Goal: Task Accomplishment & Management: Manage account settings

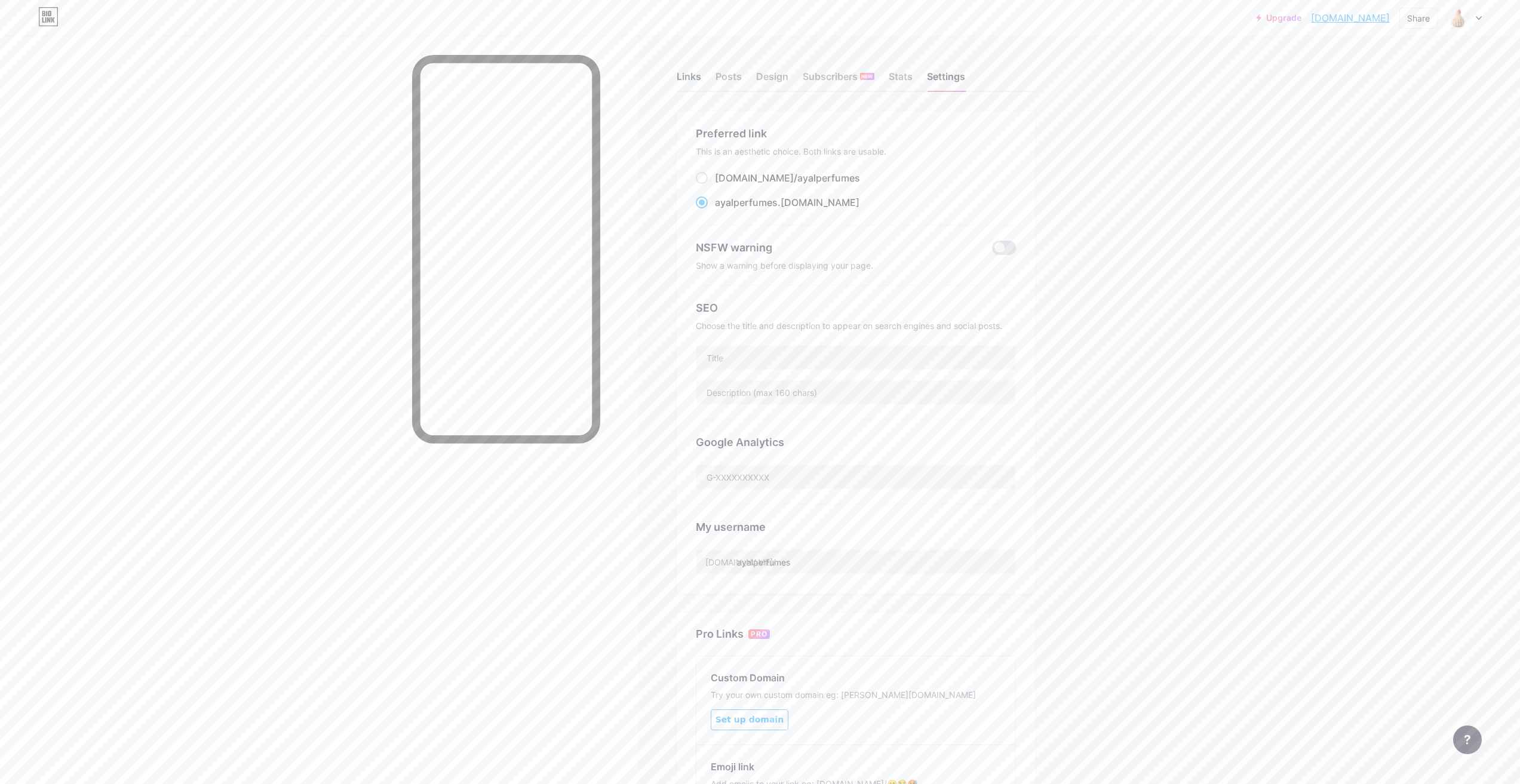
click at [690, 72] on div "Links" at bounding box center [689, 80] width 25 height 22
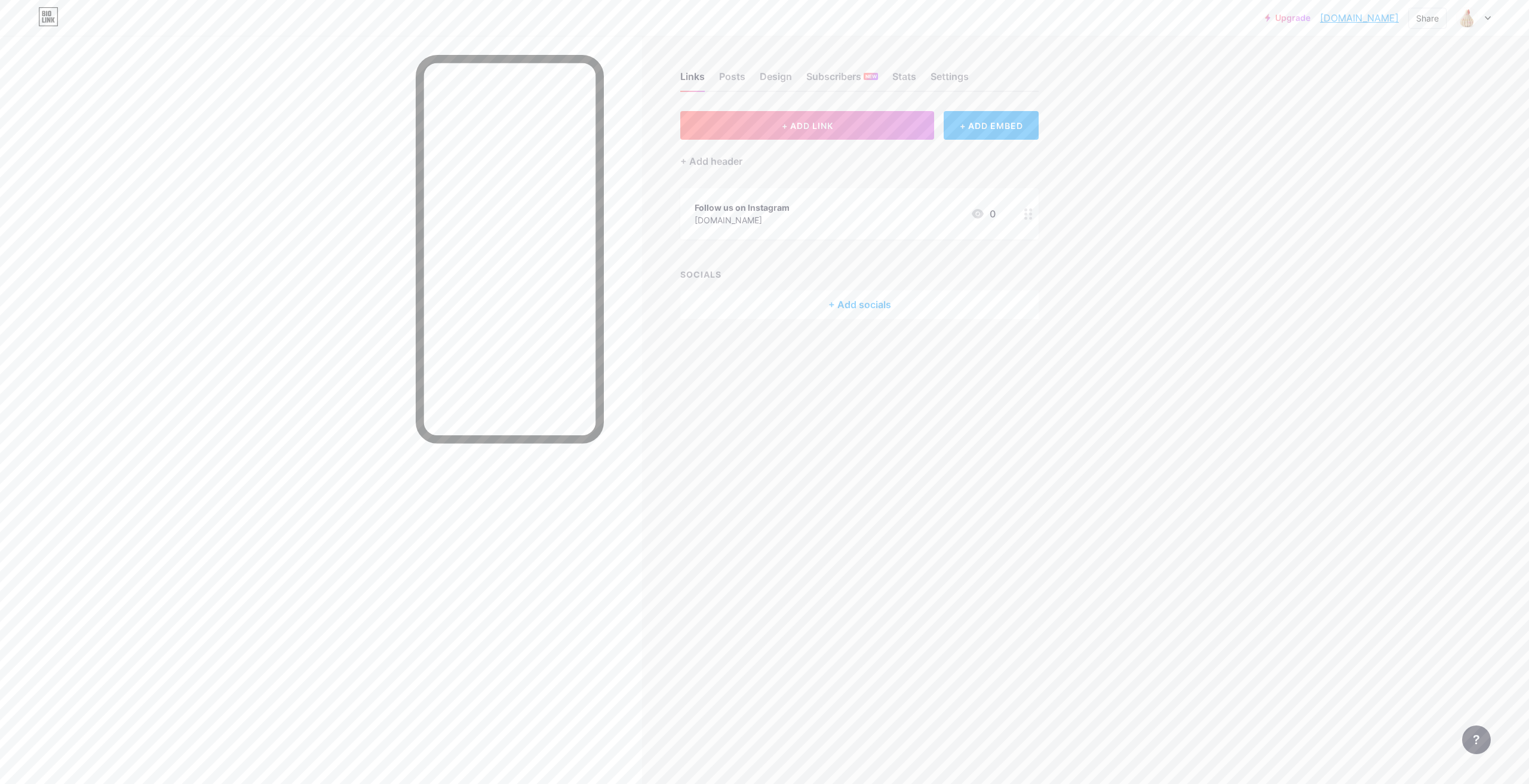
click at [742, 210] on div "Follow us on Instagram" at bounding box center [742, 207] width 95 height 13
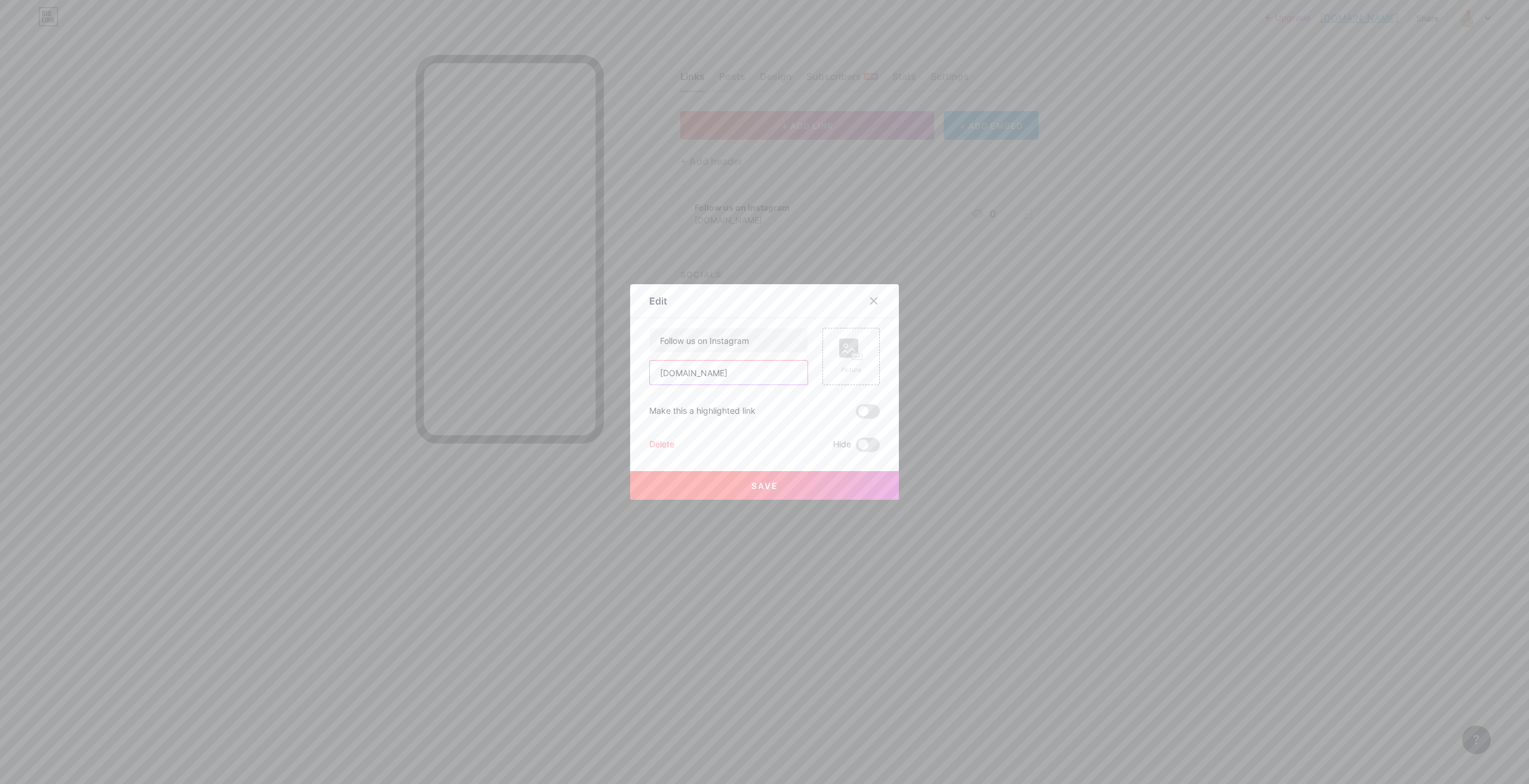
click at [700, 371] on input "[DOMAIN_NAME]" at bounding box center [729, 373] width 158 height 24
paste input "[URL][DOMAIN_NAME]"
type input "[URL][DOMAIN_NAME]"
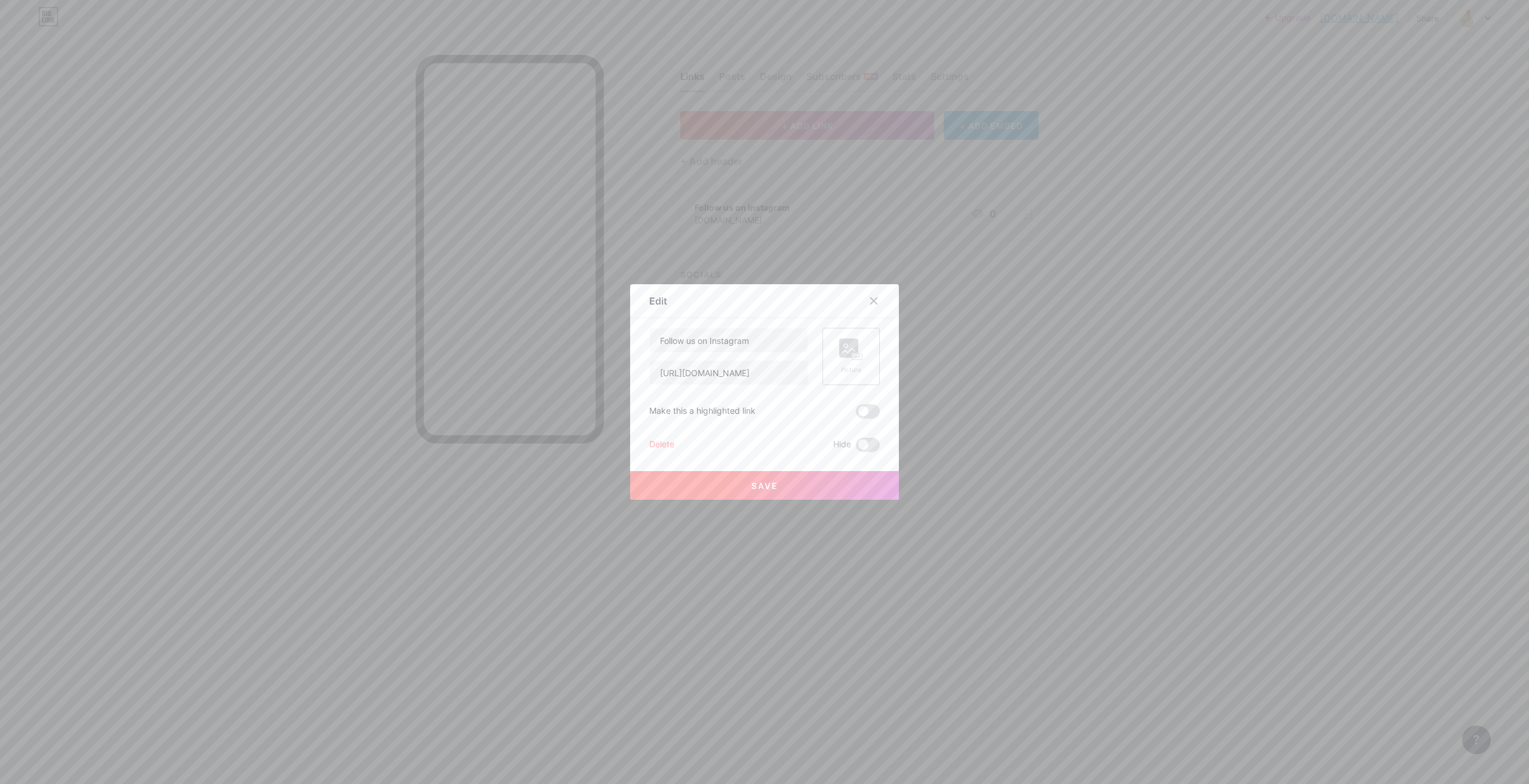
click at [845, 363] on div "Picture" at bounding box center [851, 356] width 24 height 36
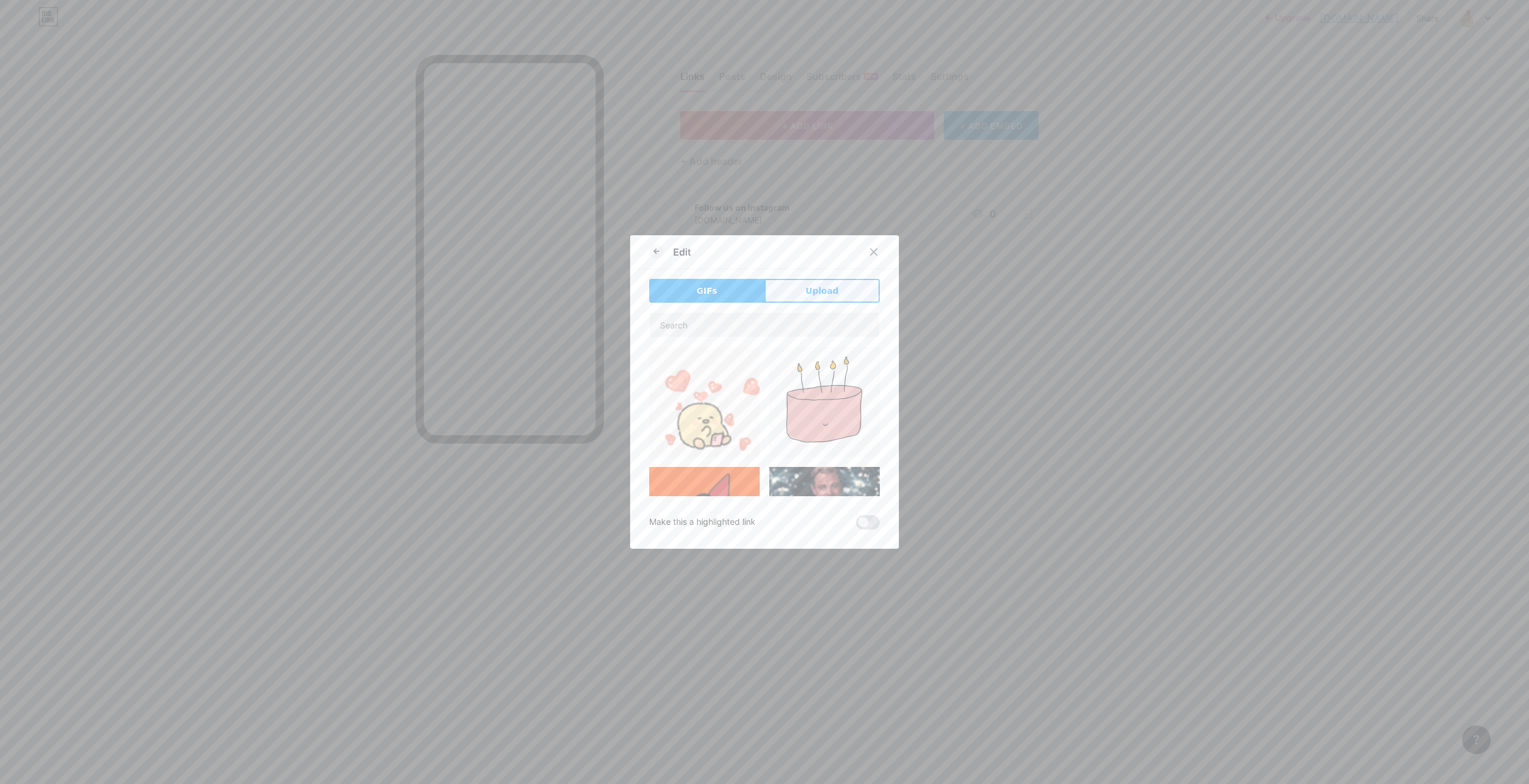
click at [828, 295] on span "Upload" at bounding box center [822, 291] width 33 height 13
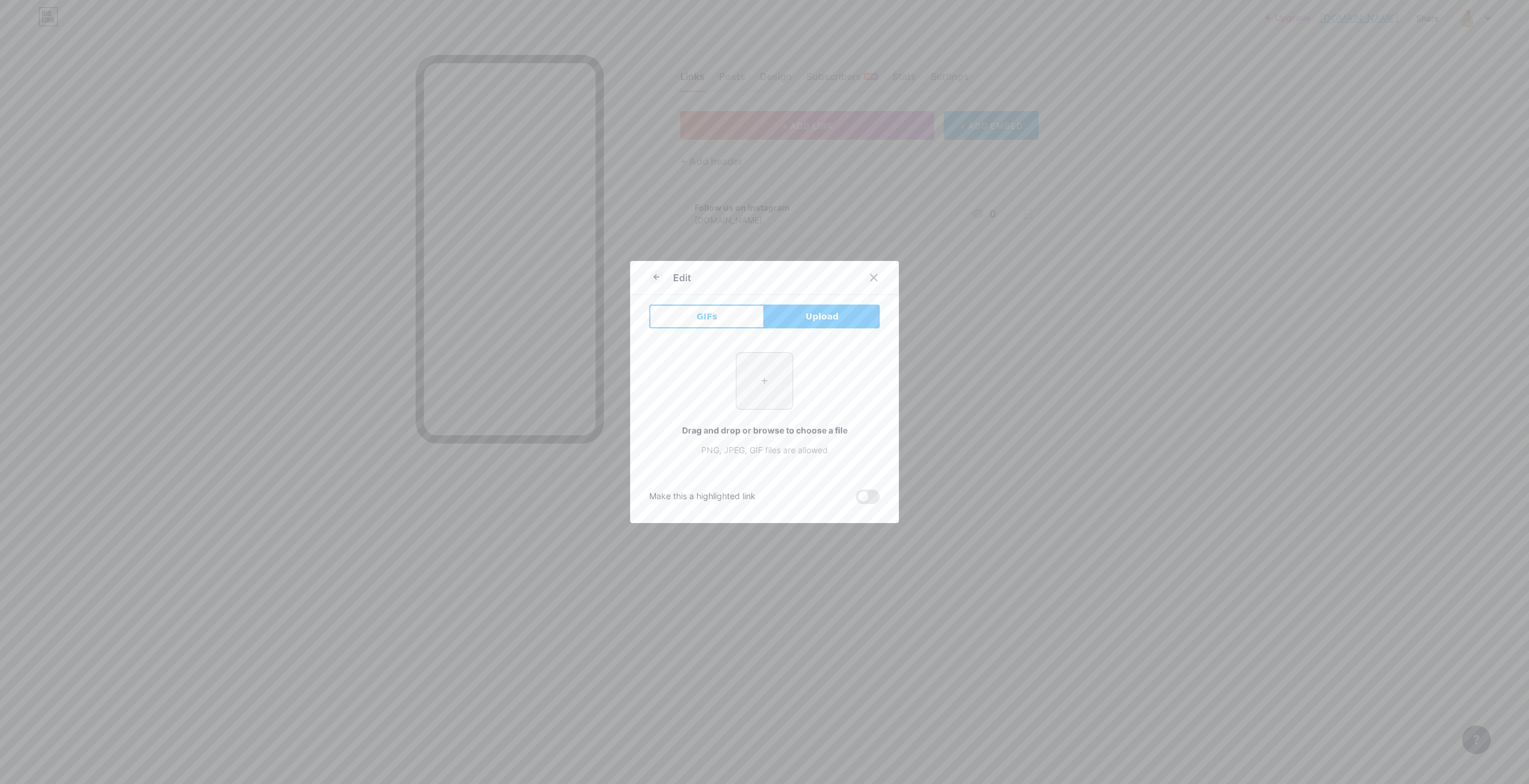
click at [772, 371] on input "file" at bounding box center [764, 381] width 56 height 56
type input "C:\fakepath\WhatsApp Image [DATE] 11.12.53 AM.jpeg"
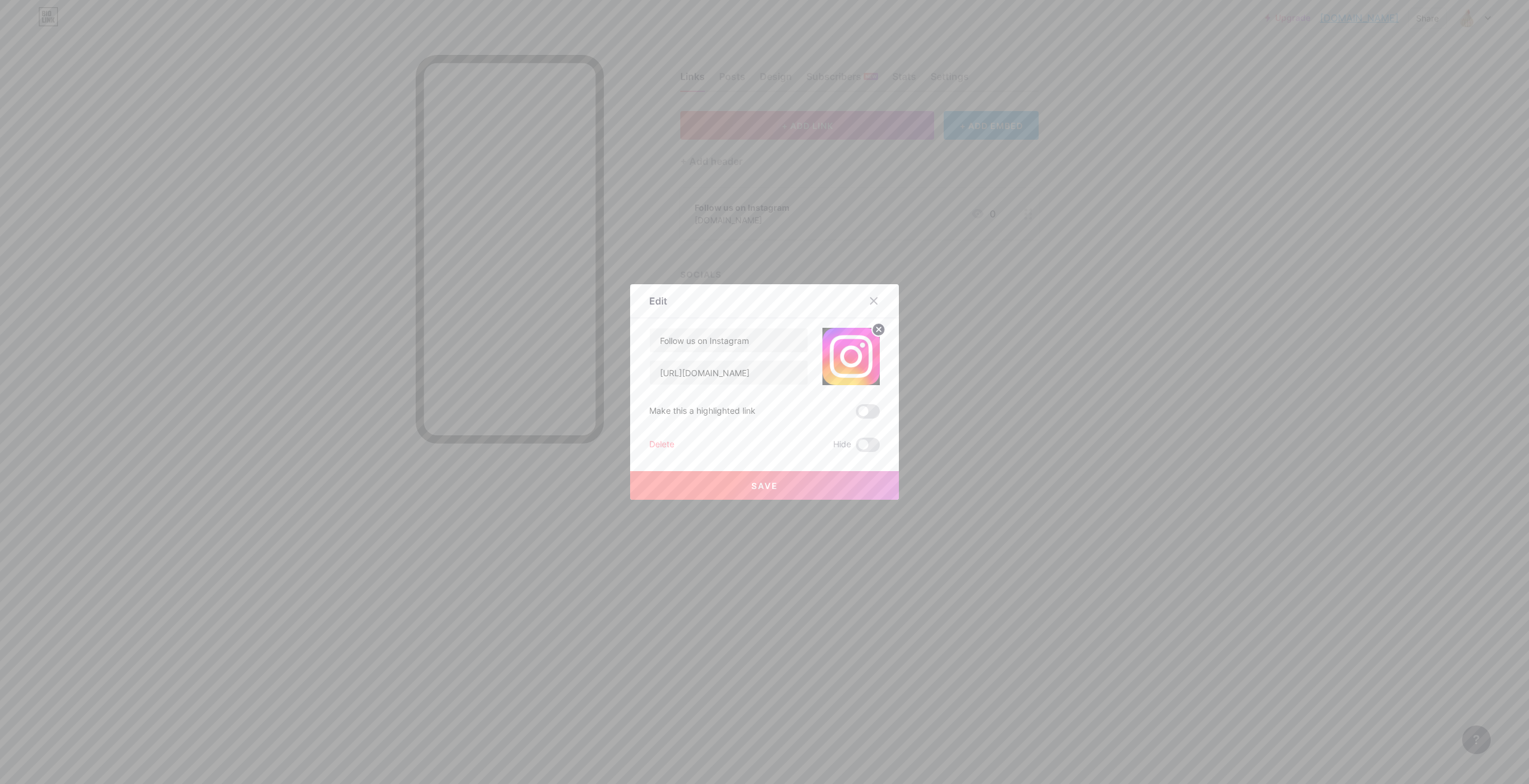
click at [763, 486] on span "Save" at bounding box center [765, 485] width 27 height 10
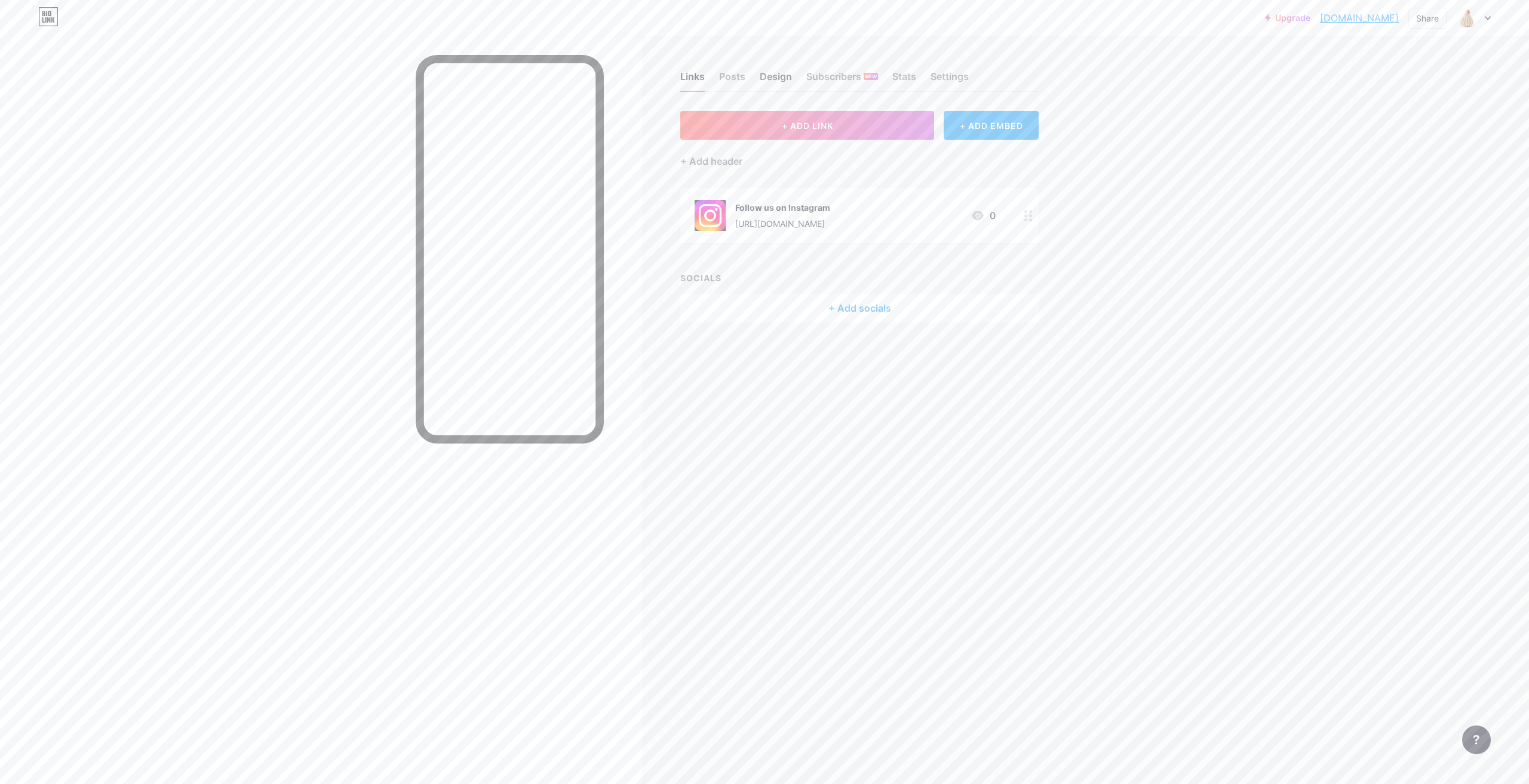
click at [773, 75] on div "Design" at bounding box center [776, 80] width 32 height 22
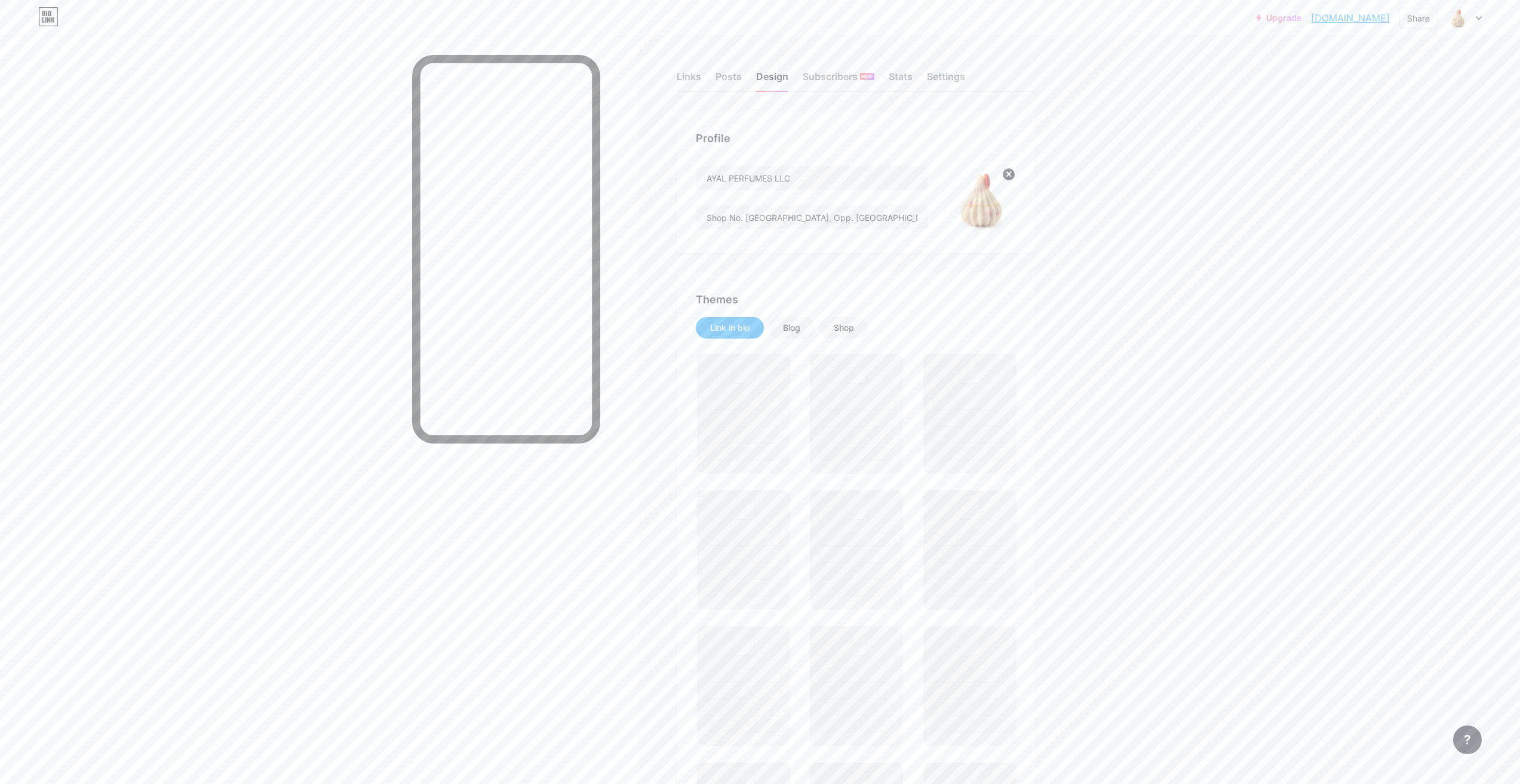
click at [1012, 177] on circle at bounding box center [1008, 174] width 13 height 13
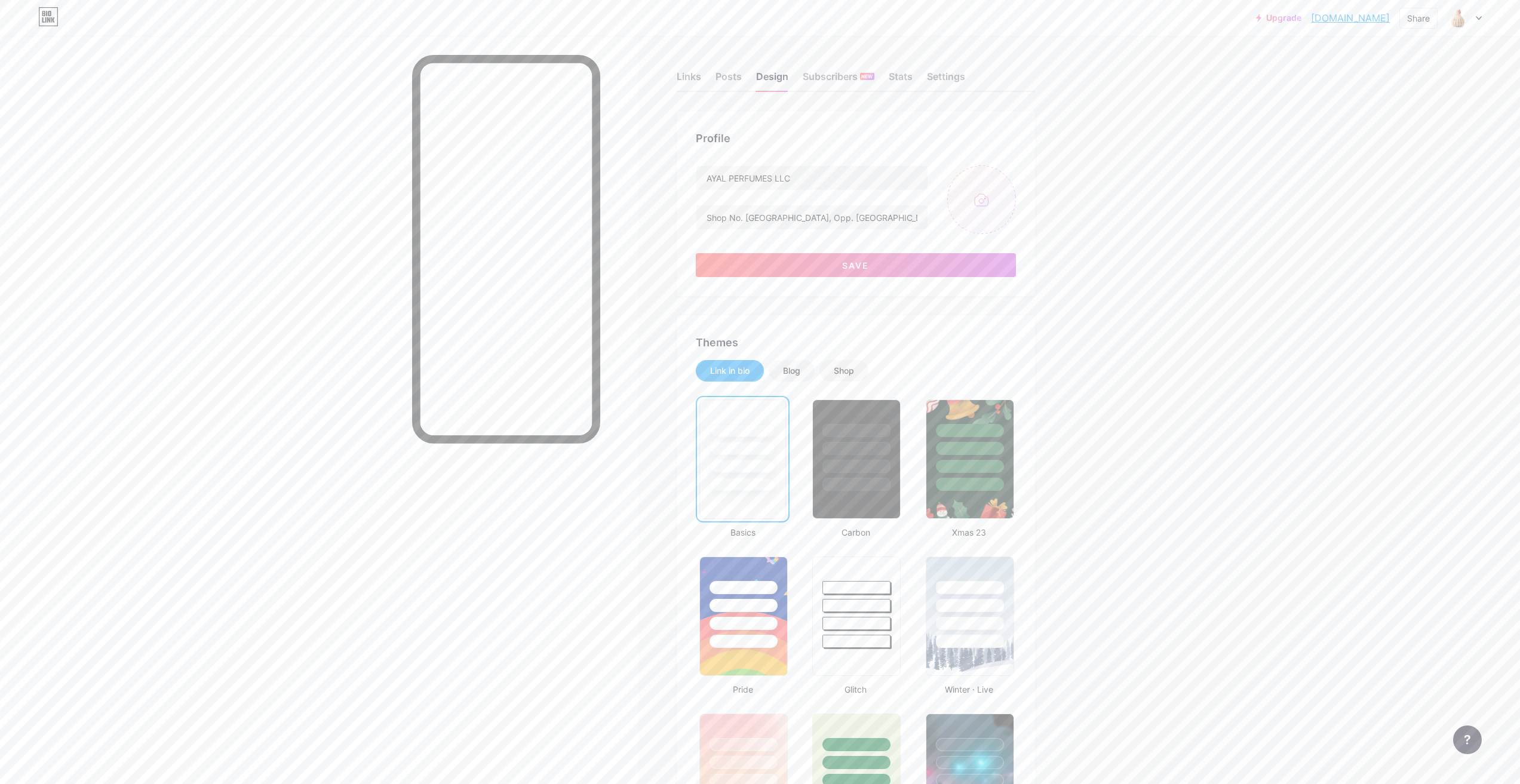
click at [984, 200] on input "file" at bounding box center [982, 200] width 68 height 68
click at [986, 203] on input "file" at bounding box center [982, 200] width 68 height 68
type input "C:\fakepath\448099320_1025942886201448_6434318495377587956_n (1).jpg"
click at [876, 264] on button "Save" at bounding box center [855, 265] width 320 height 24
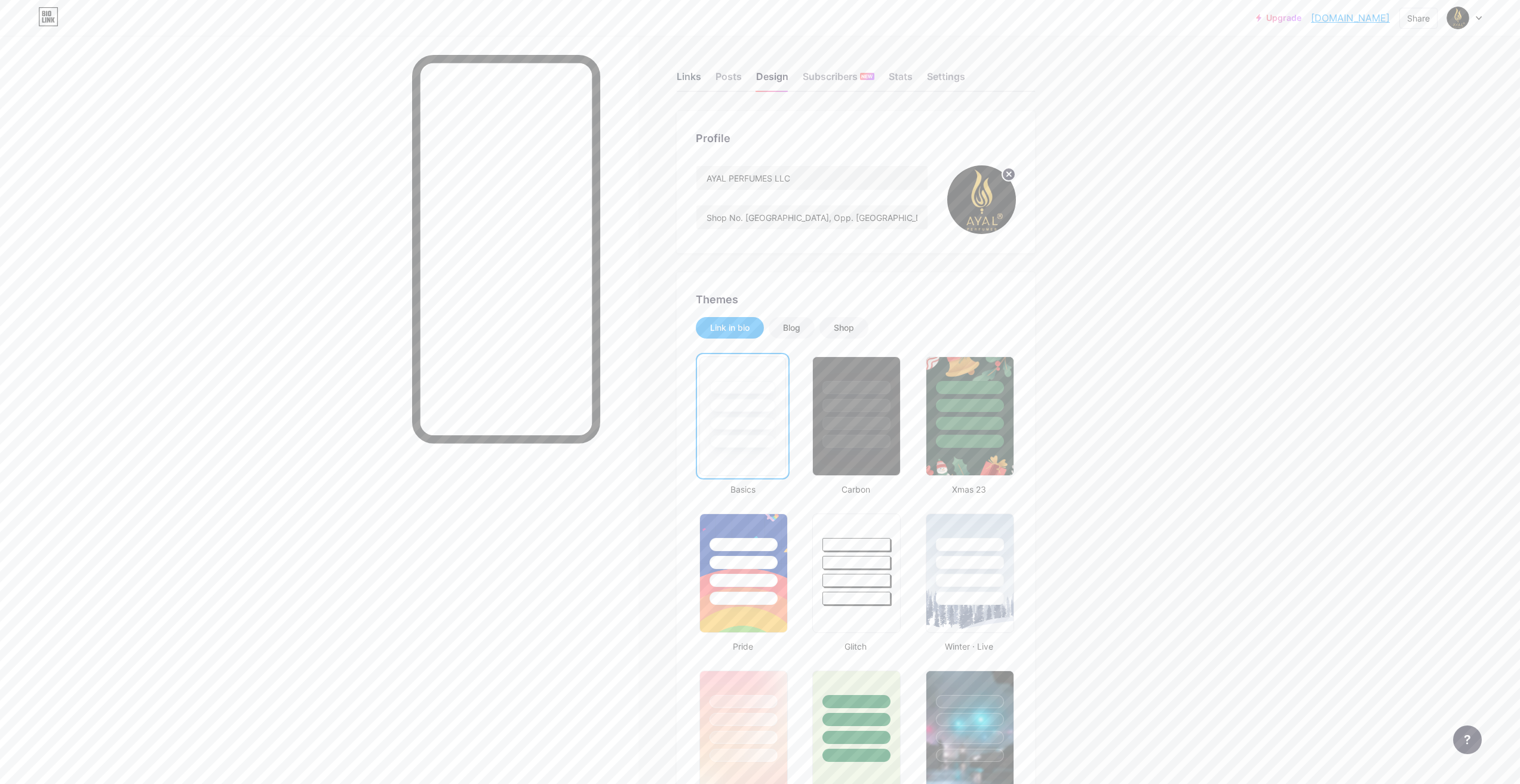
click at [699, 79] on div "Links" at bounding box center [689, 80] width 25 height 22
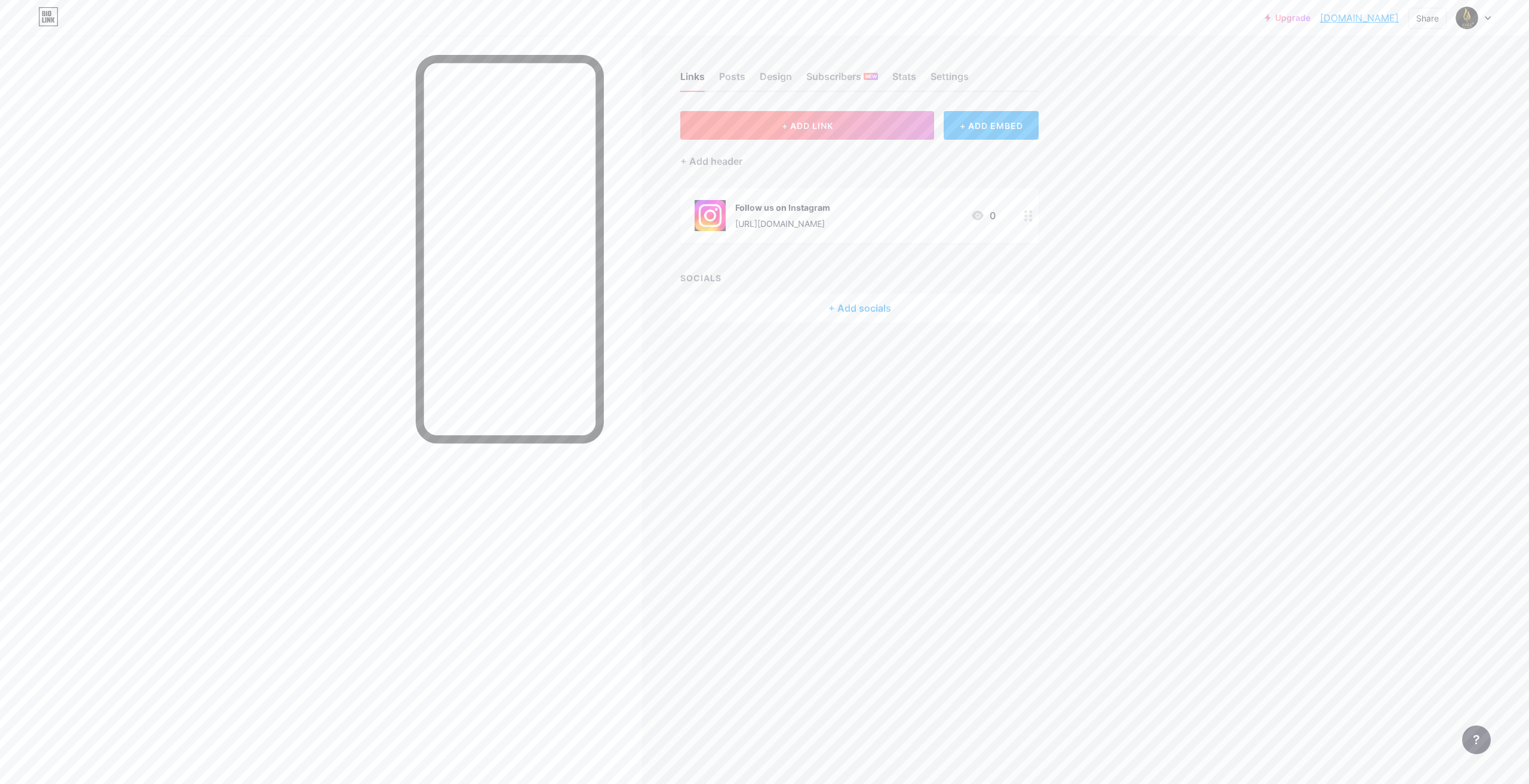
click at [808, 128] on span "+ ADD LINK" at bounding box center [807, 125] width 51 height 10
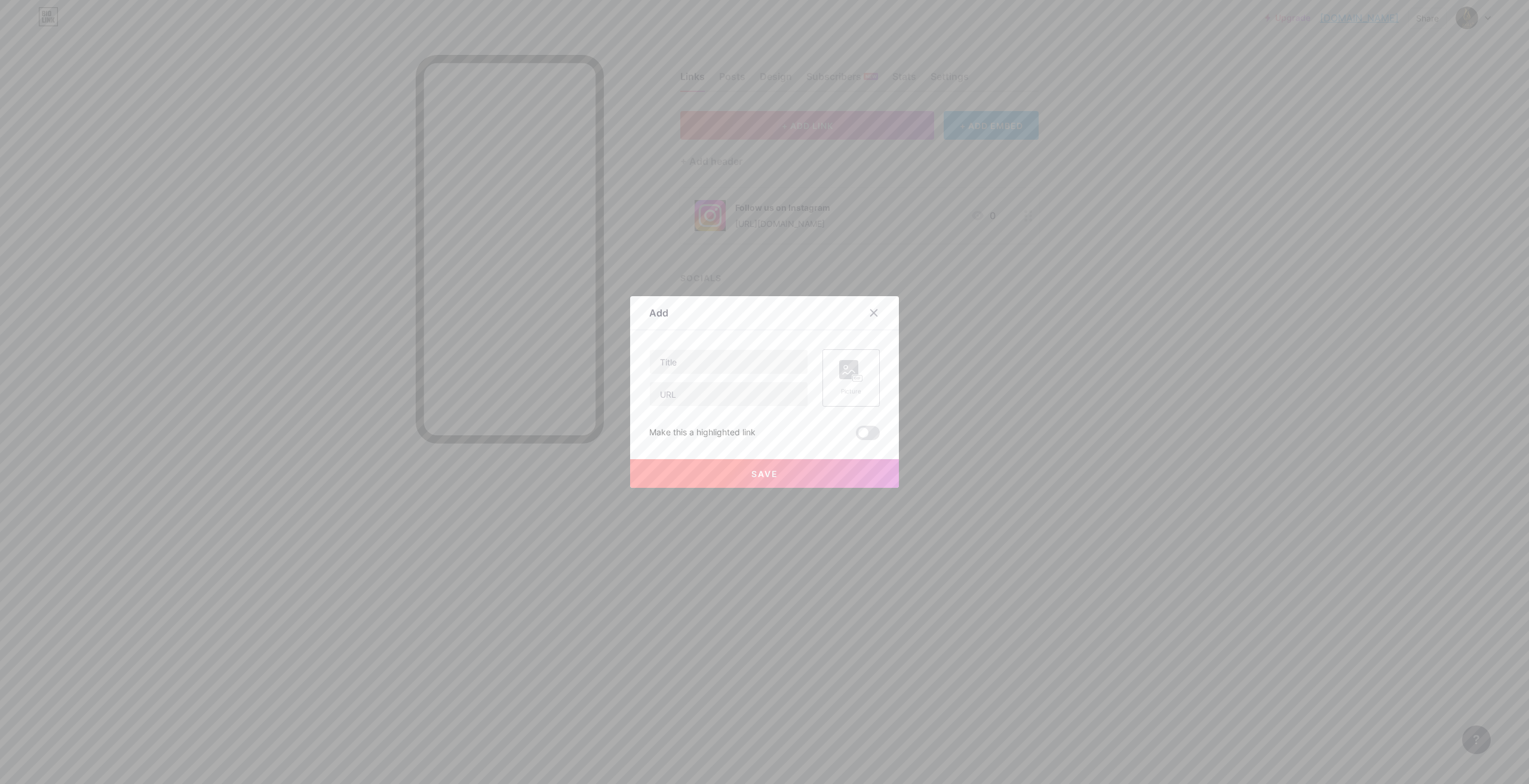
click at [853, 380] on rect at bounding box center [857, 378] width 10 height 6
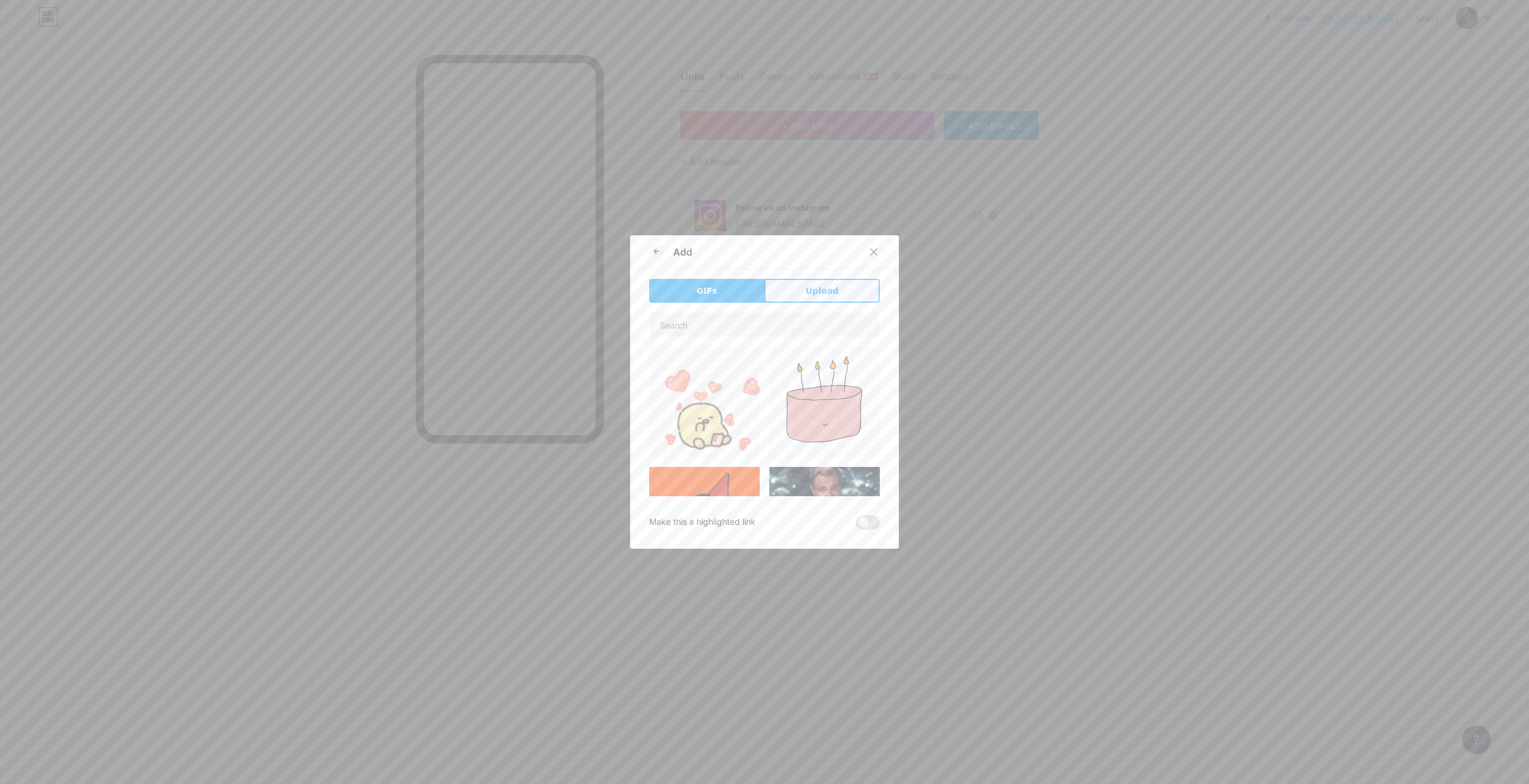
click at [805, 292] on span "Upload" at bounding box center [822, 291] width 33 height 13
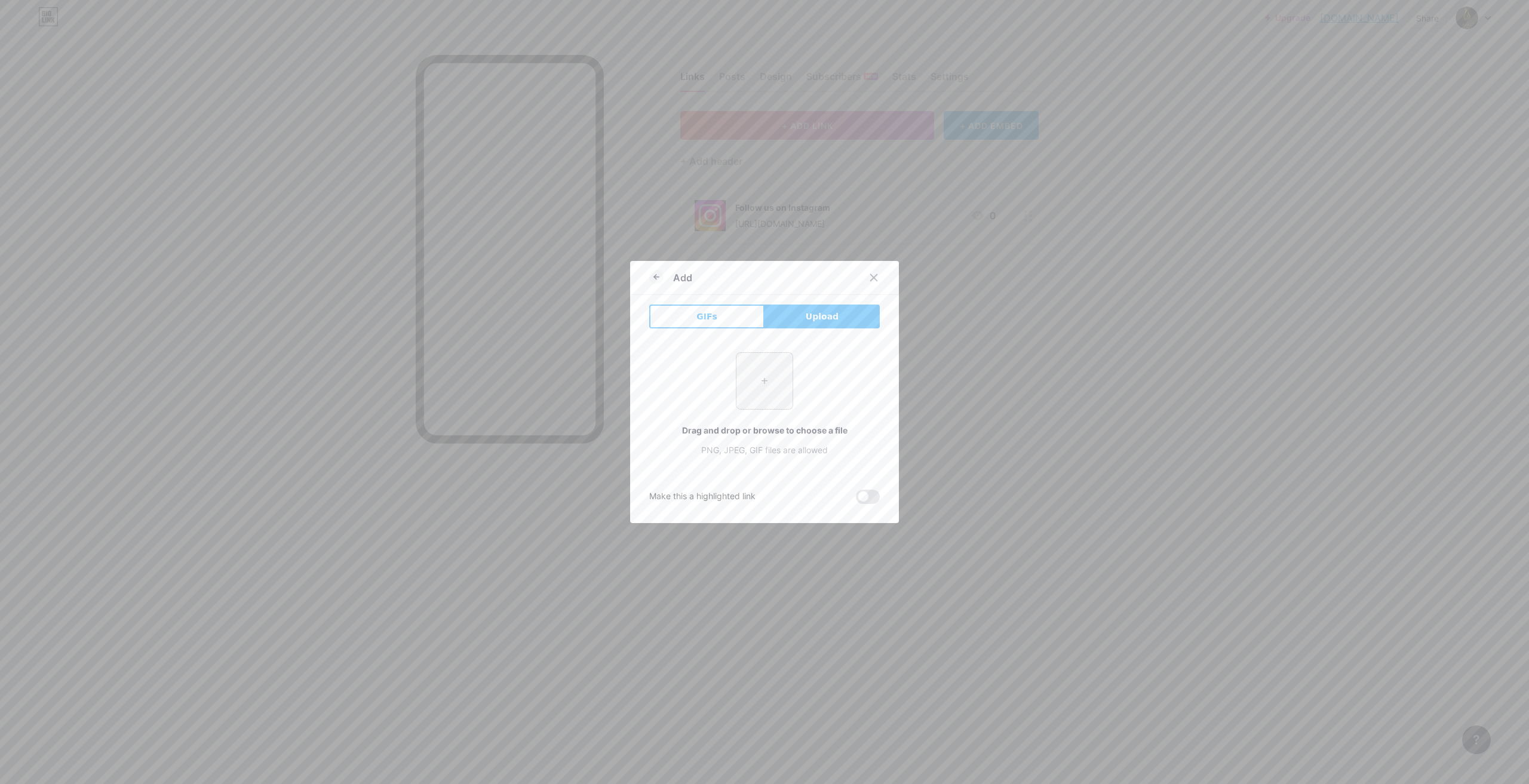
click at [764, 387] on input "file" at bounding box center [764, 381] width 56 height 56
type input "C:\fakepath\WhatsApp Image [DATE] 11.12.53 AM (1).jpeg"
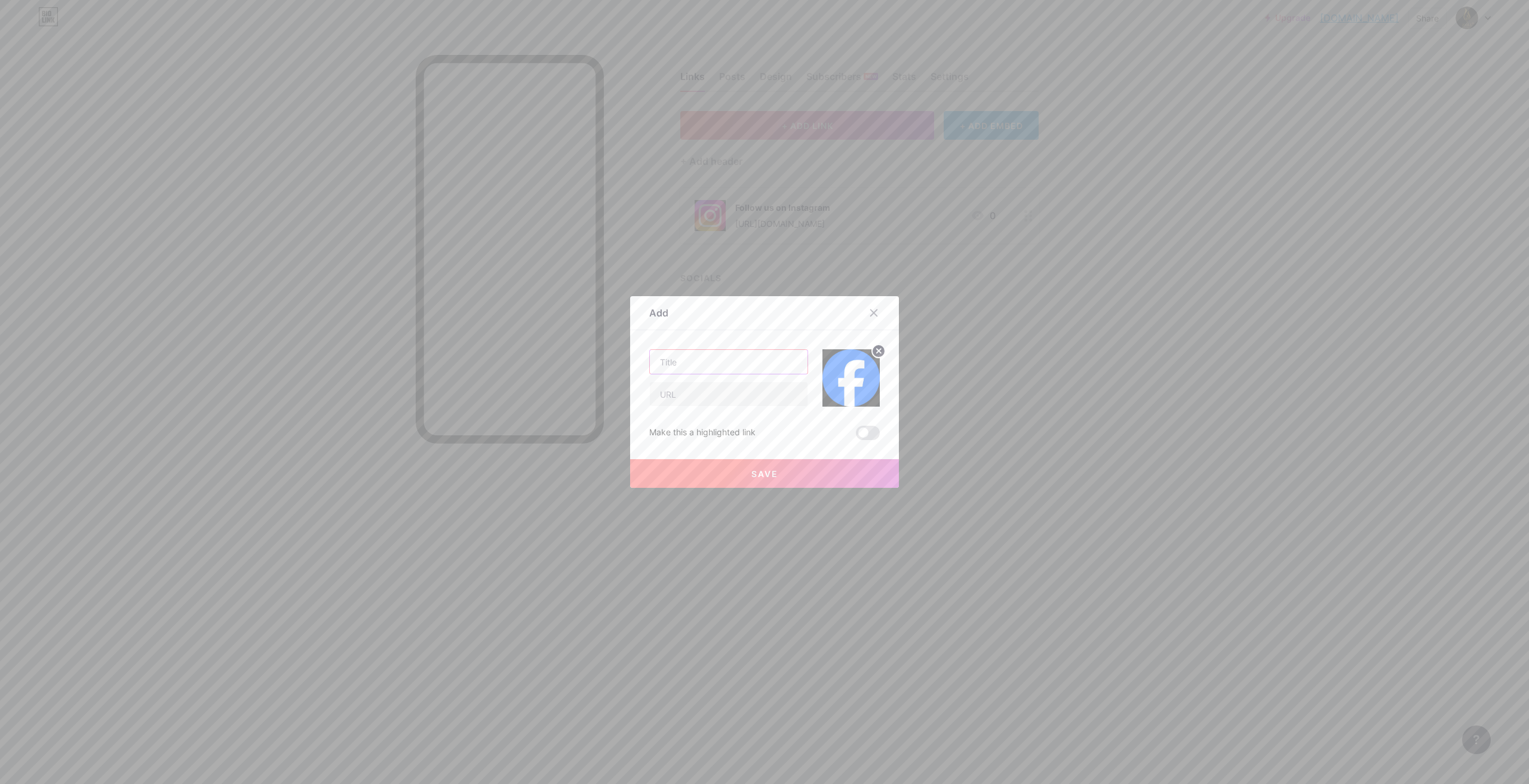
click at [734, 364] on input "text" at bounding box center [729, 362] width 158 height 24
type input "Follow us on Facebook"
click at [743, 399] on input "text" at bounding box center [729, 394] width 158 height 24
click at [733, 395] on input "text" at bounding box center [729, 394] width 158 height 24
paste input "[URL][DOMAIN_NAME][DOMAIN_NAME]"
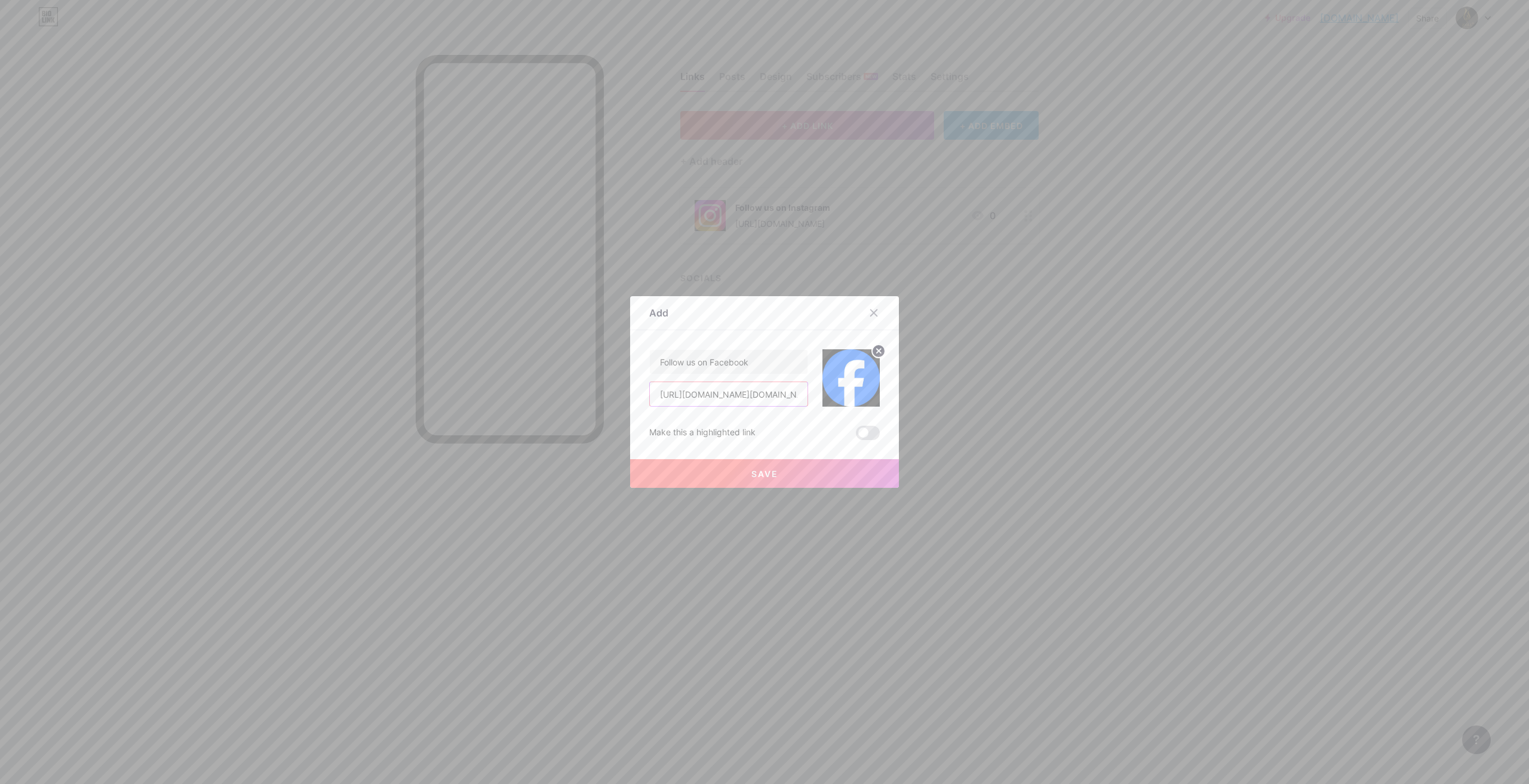
scroll to position [0, 31]
type input "[URL][DOMAIN_NAME][DOMAIN_NAME]"
click at [794, 471] on button "Save" at bounding box center [765, 473] width 269 height 29
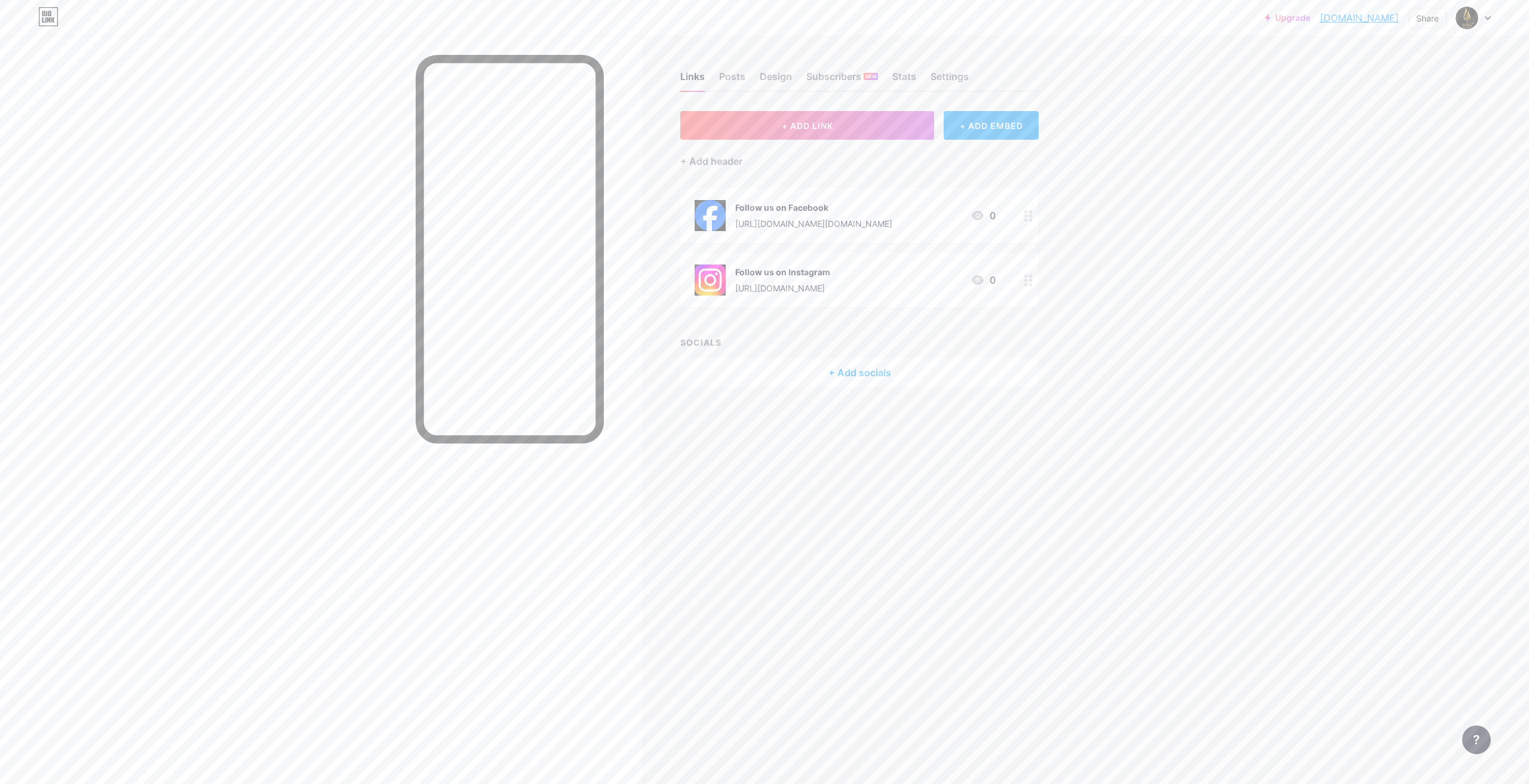
click at [862, 371] on div "+ Add socials" at bounding box center [859, 372] width 358 height 29
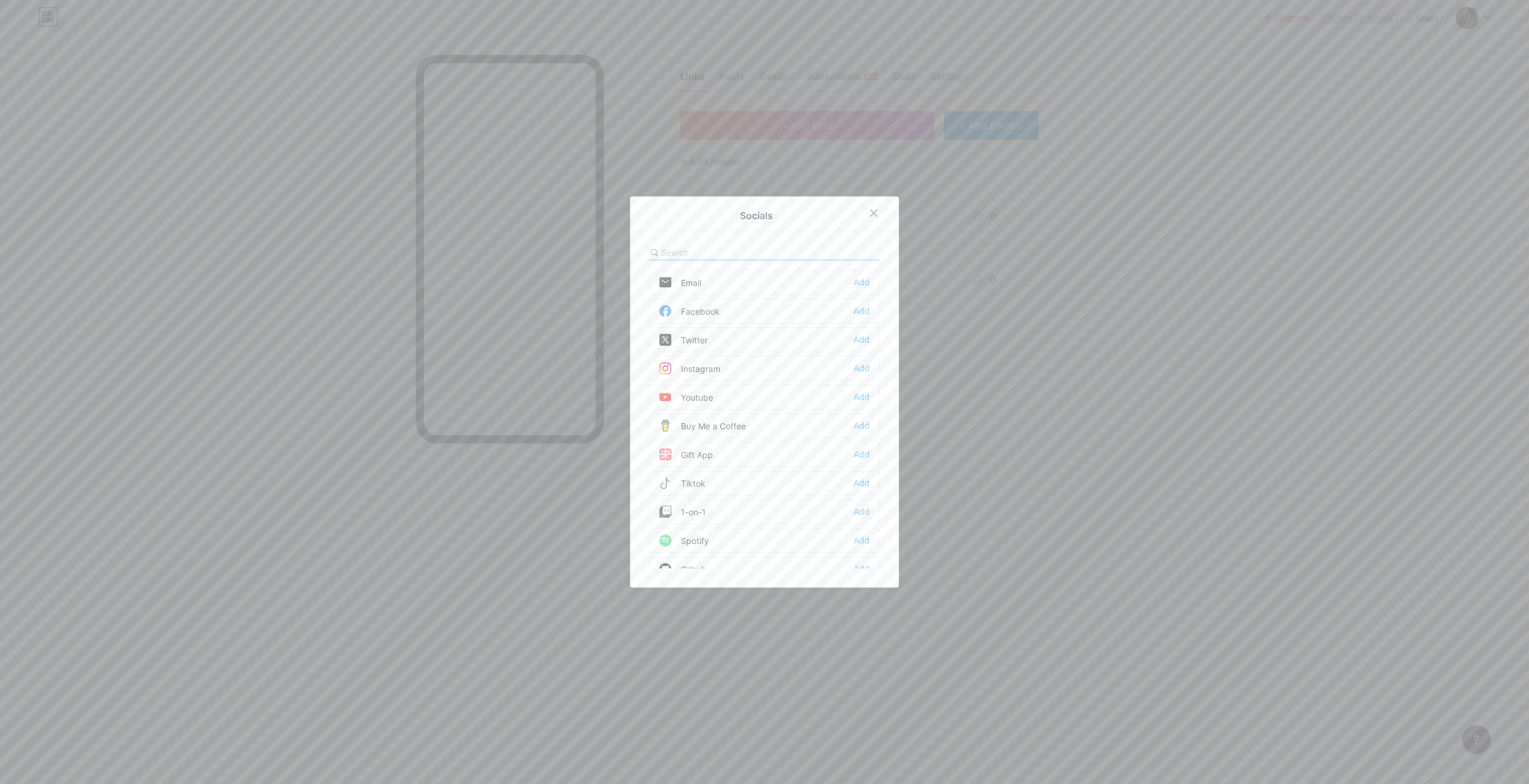
click at [868, 283] on div "Email Add" at bounding box center [765, 283] width 231 height 25
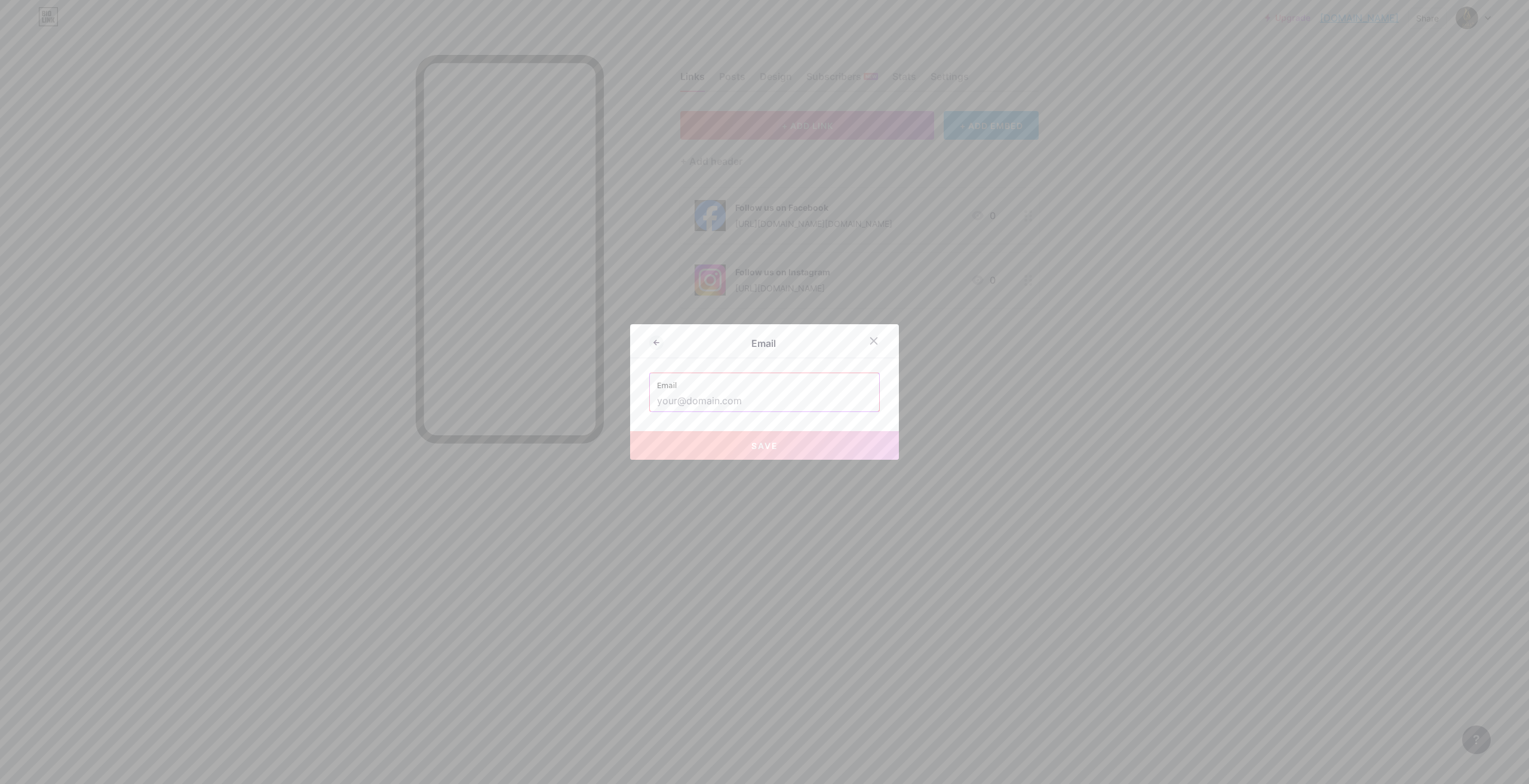
click at [703, 396] on input "text" at bounding box center [764, 401] width 215 height 20
click at [816, 446] on button "Save" at bounding box center [765, 445] width 269 height 29
type input "mailto:[EMAIL_ADDRESS][DOMAIN_NAME]"
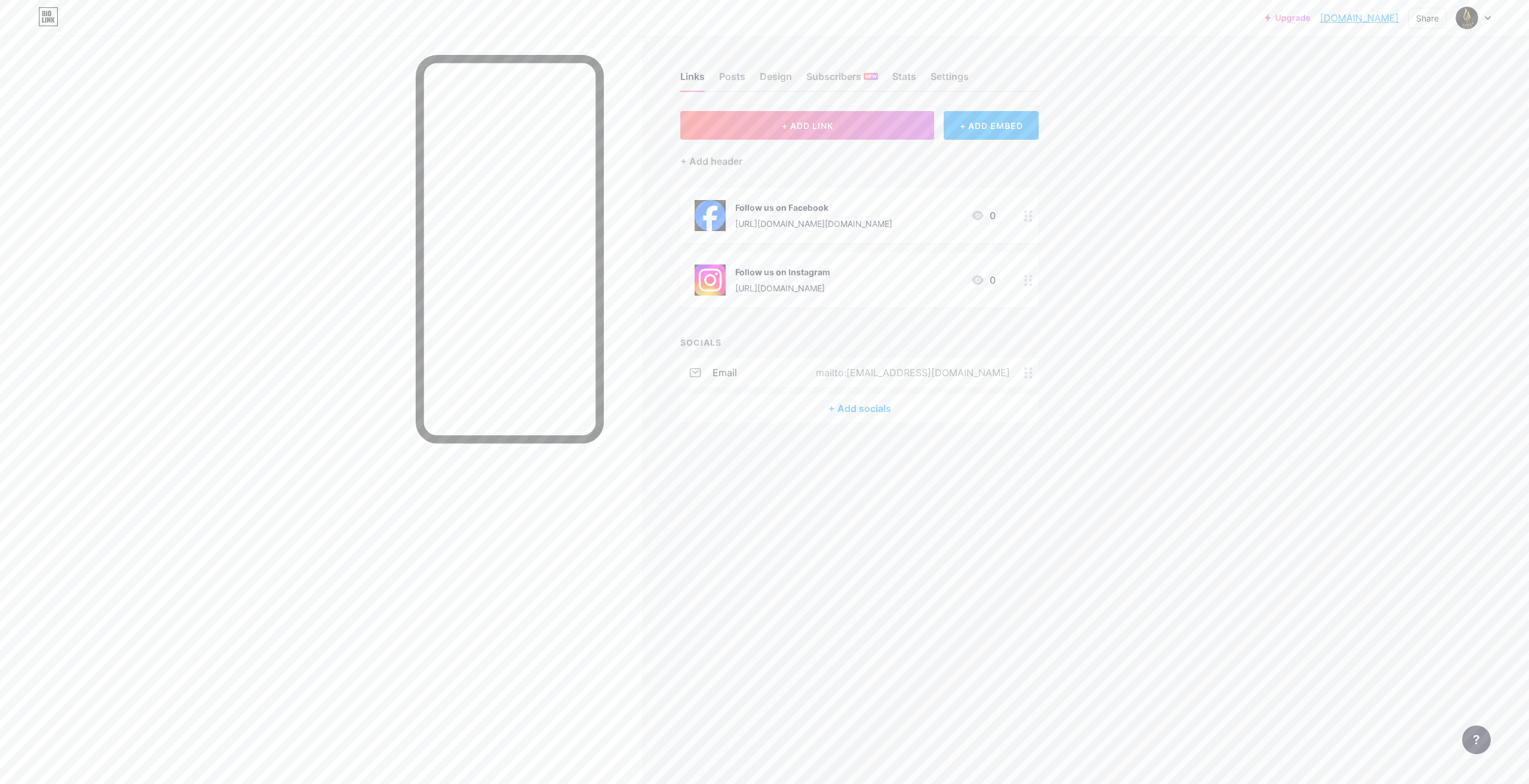
click at [862, 409] on div "+ Add socials" at bounding box center [859, 408] width 358 height 29
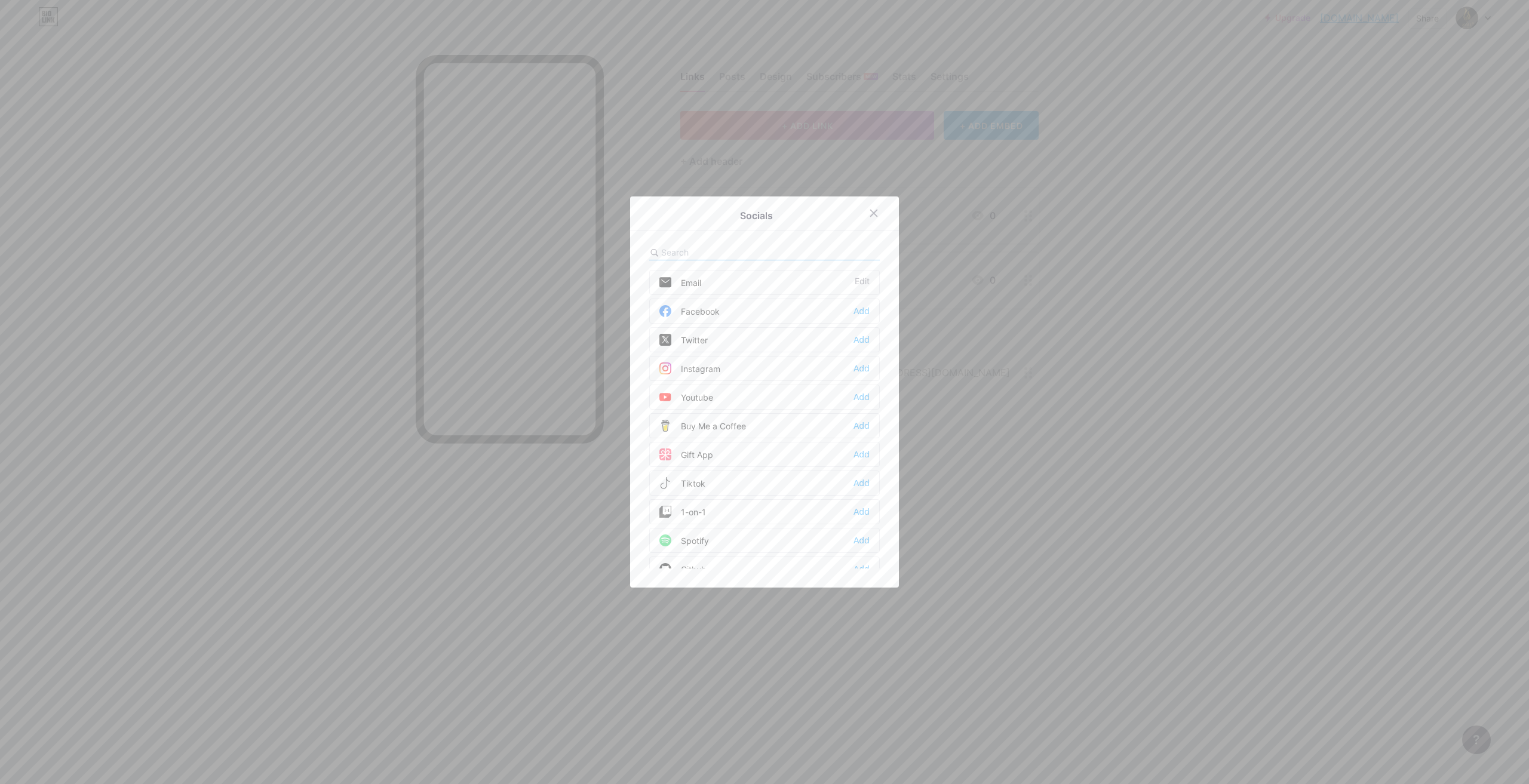
click at [720, 251] on input "text" at bounding box center [727, 252] width 132 height 13
type input "phone"
click at [770, 288] on div "Phone Add" at bounding box center [765, 283] width 231 height 25
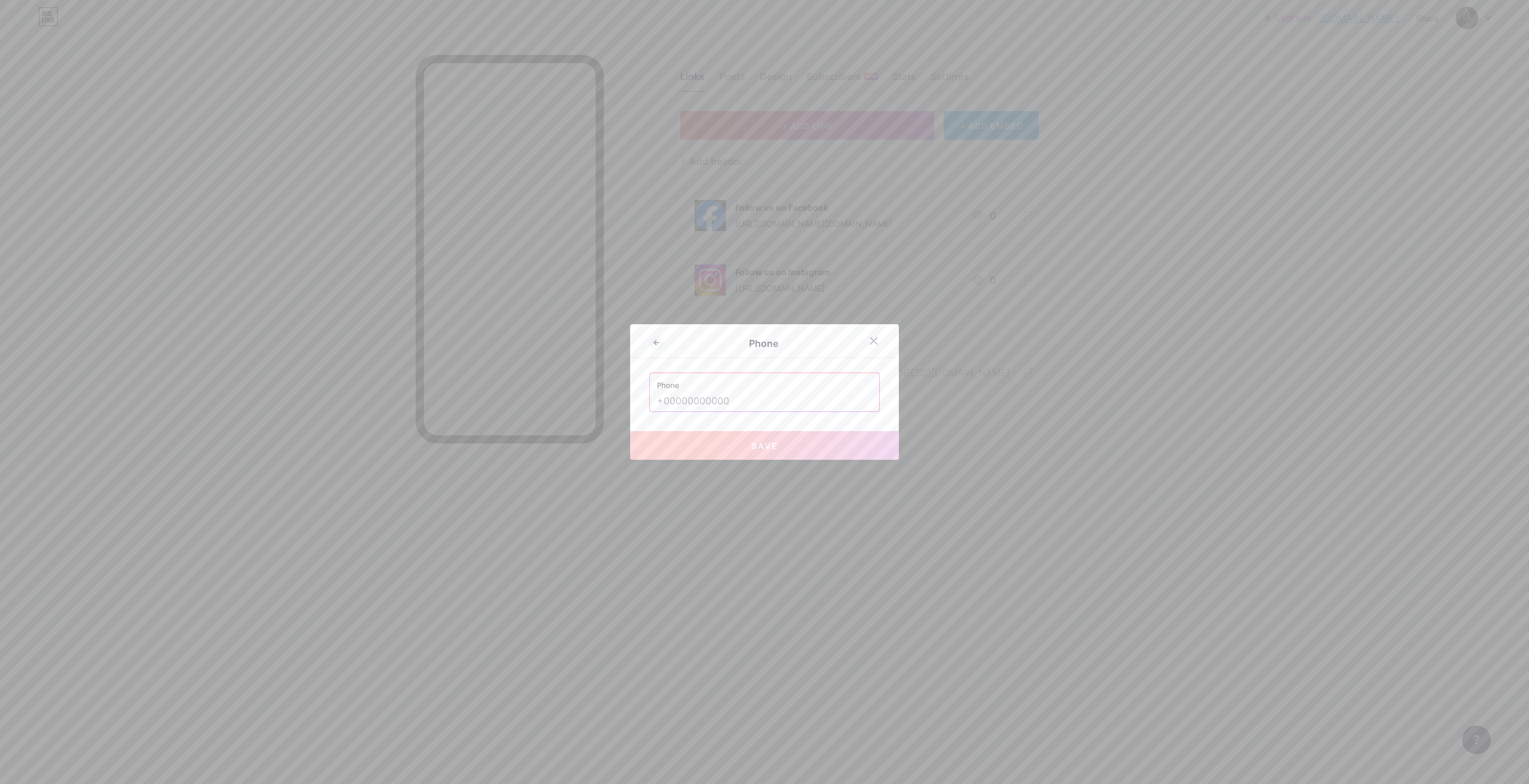
click at [706, 396] on input "text" at bounding box center [764, 401] width 215 height 20
click at [788, 440] on button "Save" at bounding box center [765, 445] width 269 height 29
type input "tel:[PHONE_NUMBER]"
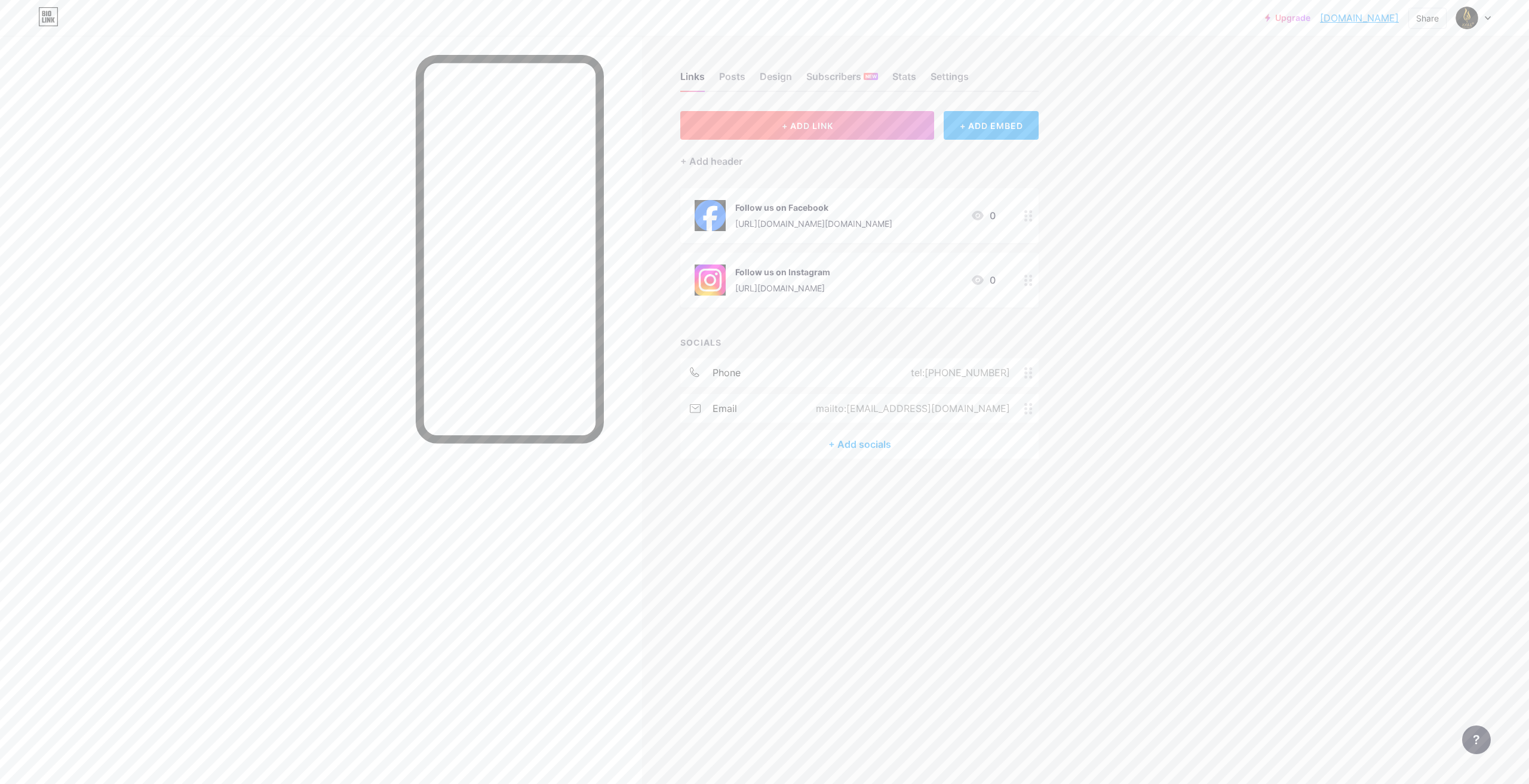
click at [845, 134] on button "+ ADD LINK" at bounding box center [807, 125] width 254 height 29
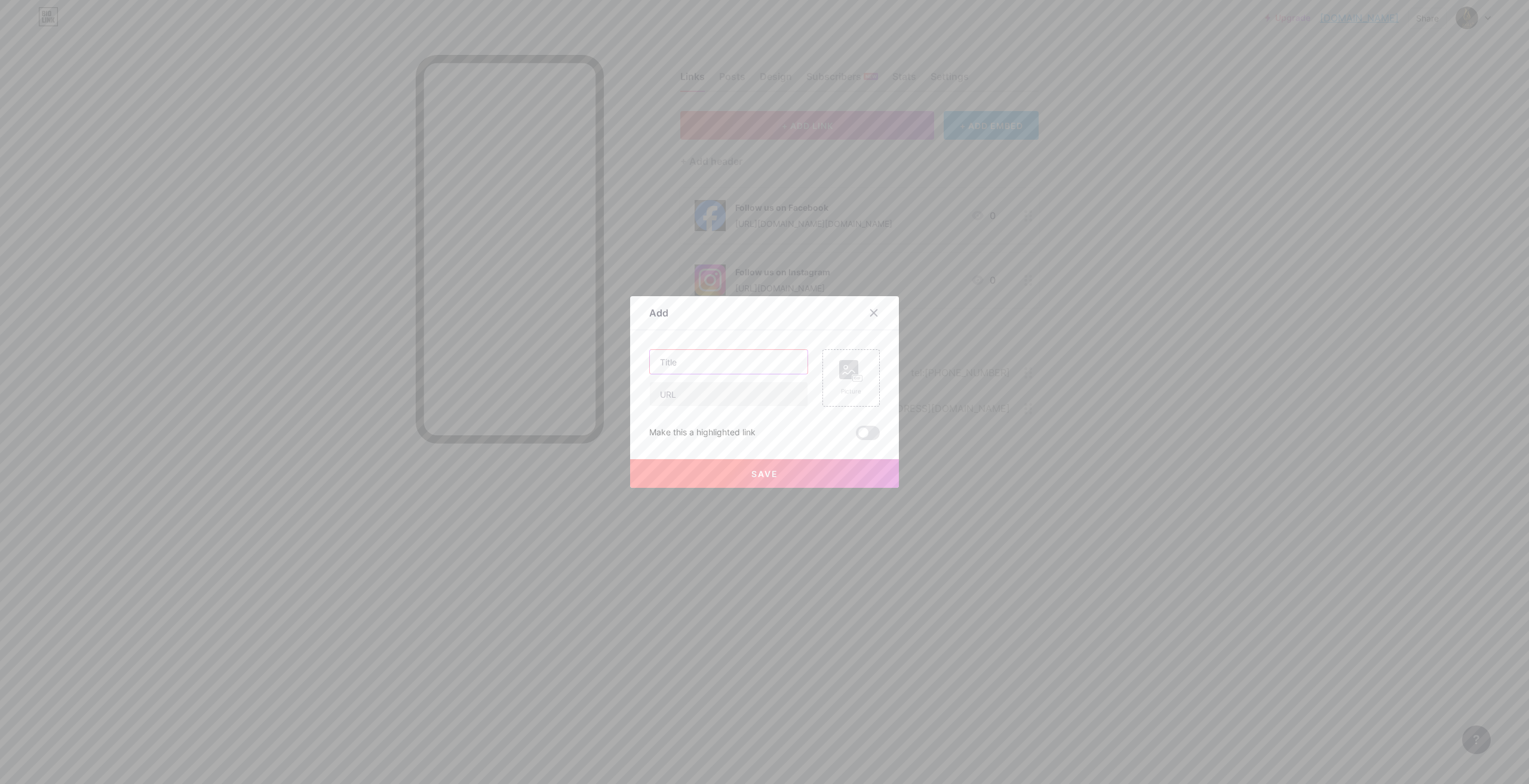
click at [712, 354] on input "text" at bounding box center [729, 362] width 158 height 24
type input "Reviwe us on Google"
click at [682, 393] on input "text" at bounding box center [729, 394] width 158 height 24
type input "www"
click at [753, 473] on span "Save" at bounding box center [765, 473] width 27 height 10
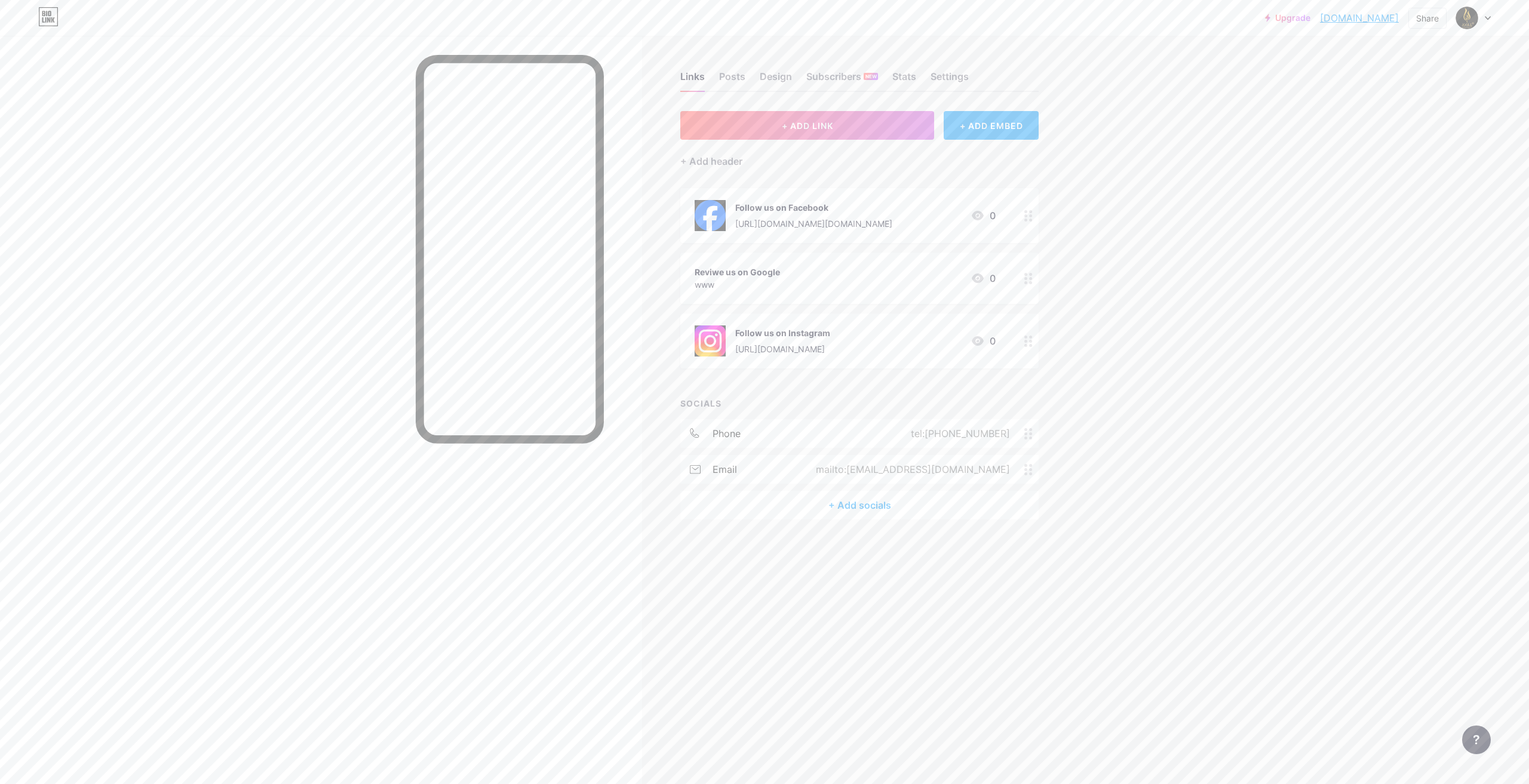
click at [785, 282] on div "Reviwe us on Google www 0" at bounding box center [845, 278] width 301 height 27
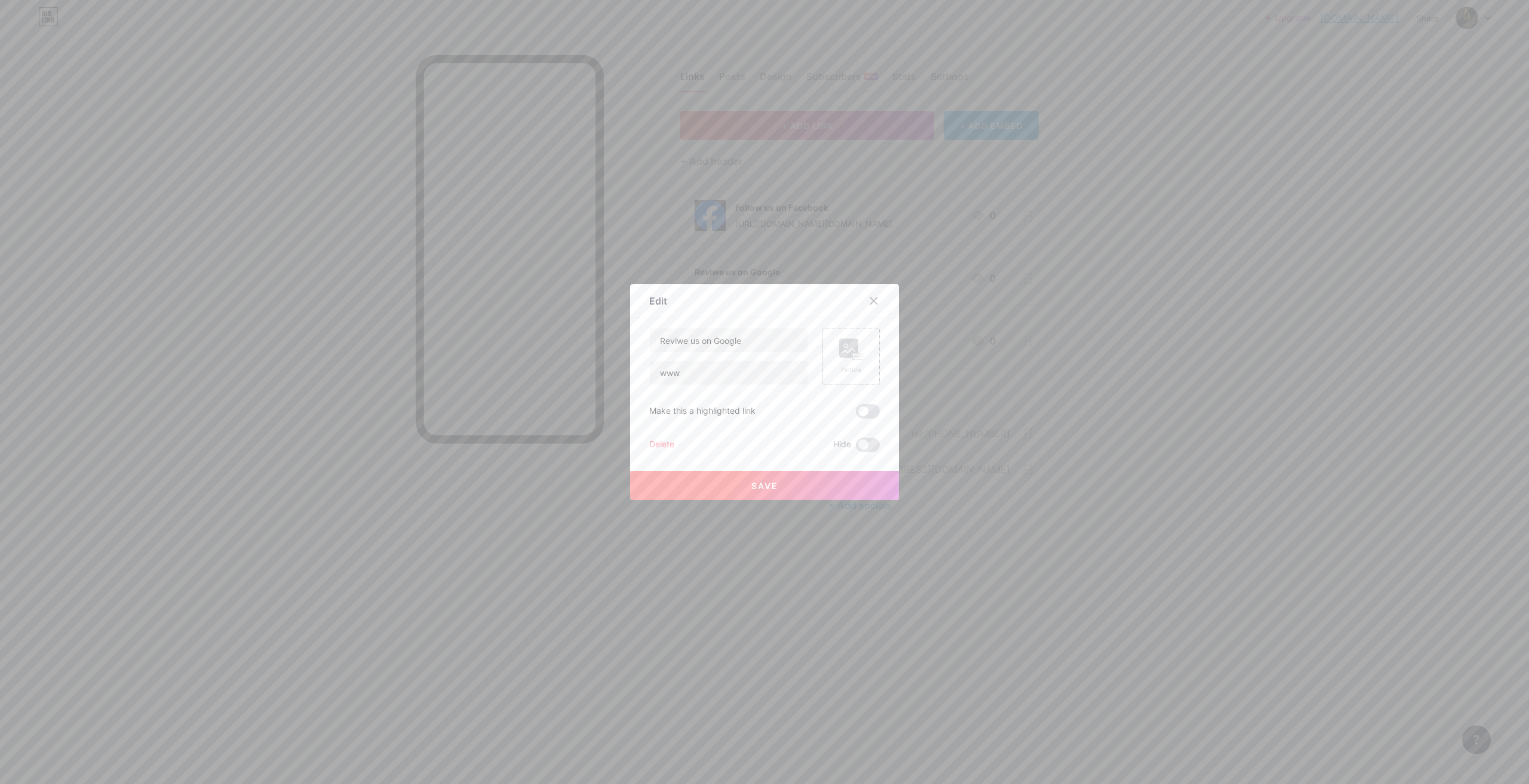
click at [857, 366] on div "Picture" at bounding box center [851, 370] width 24 height 9
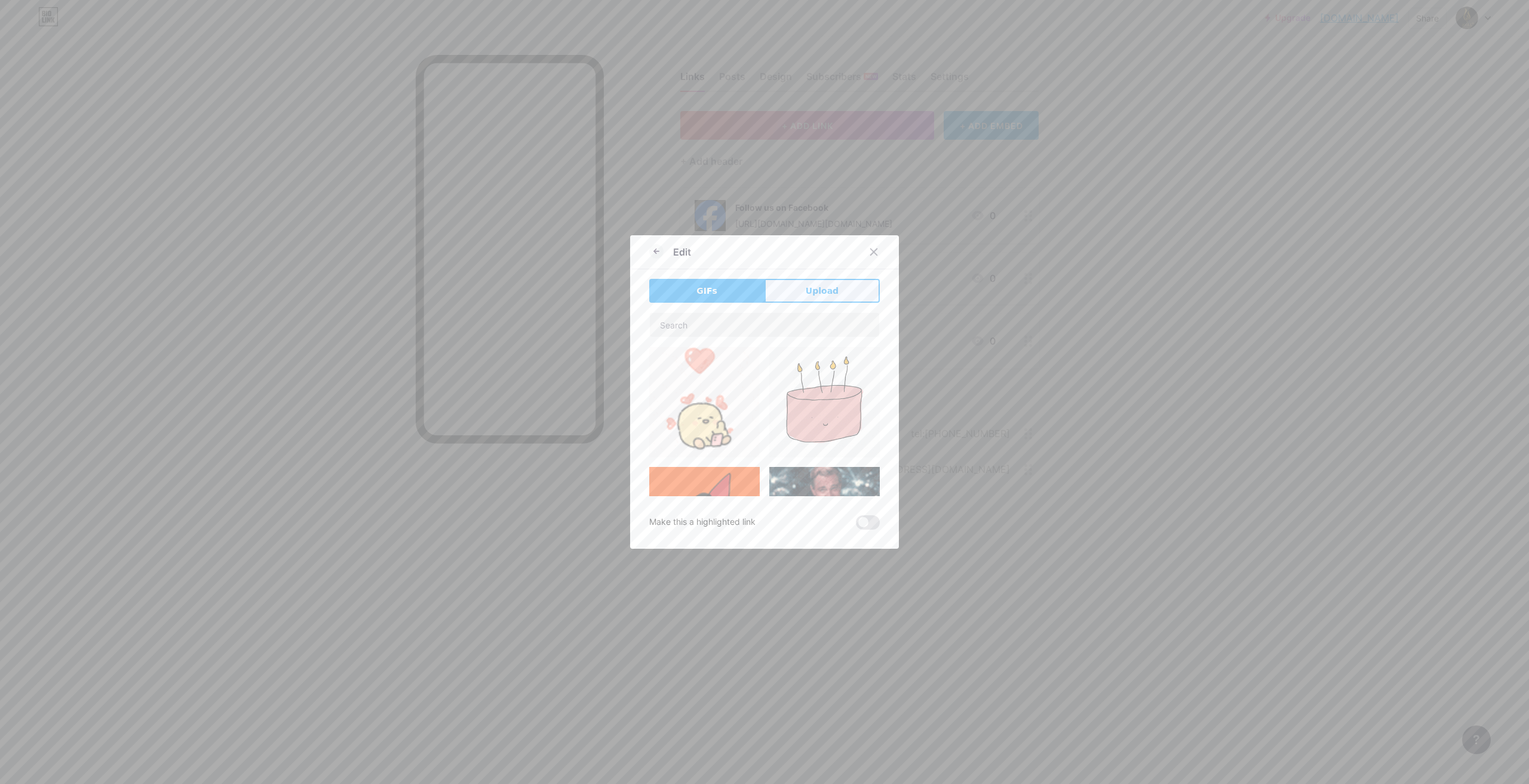
click at [802, 296] on button "Upload" at bounding box center [822, 291] width 115 height 24
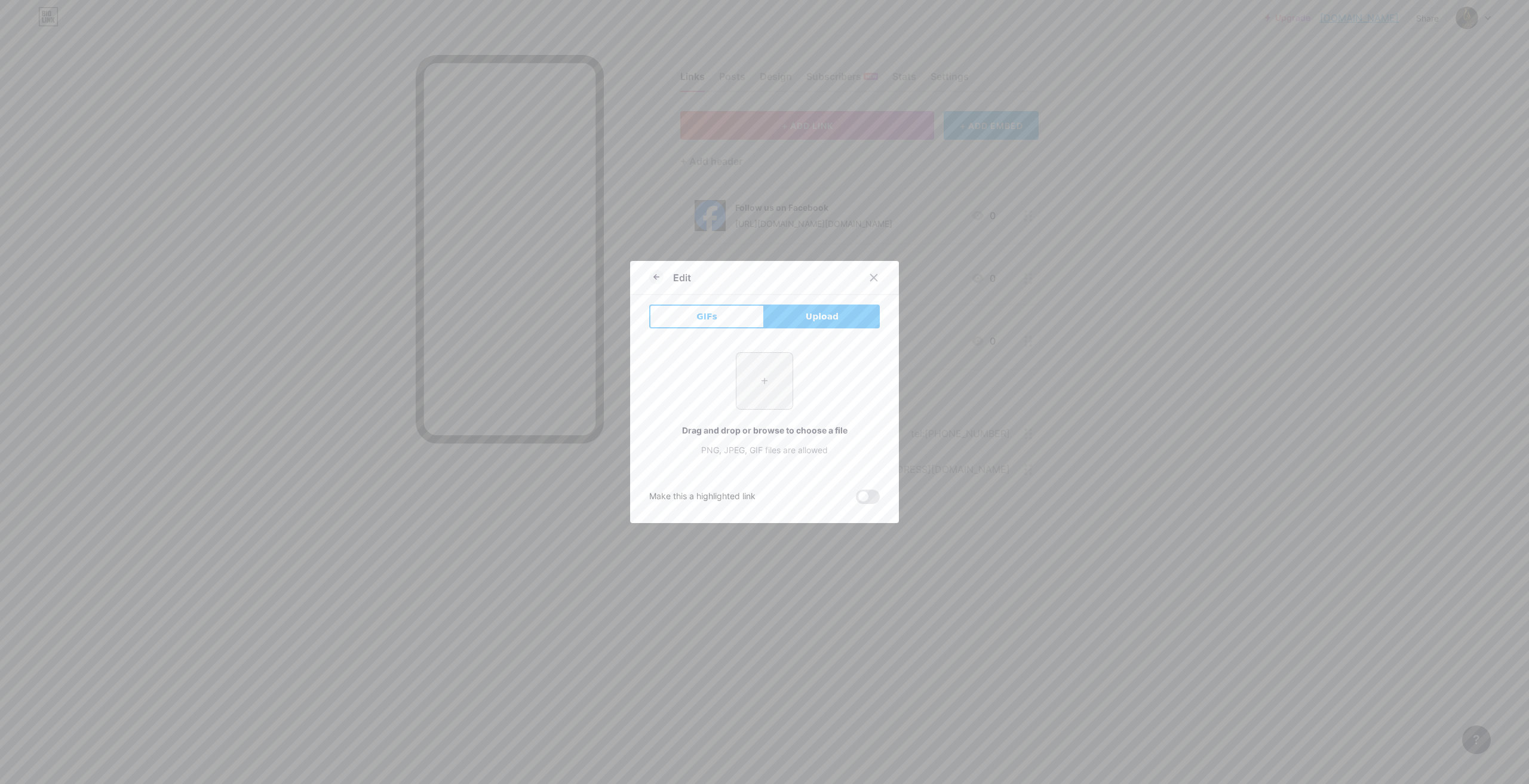
click at [755, 381] on input "file" at bounding box center [764, 381] width 56 height 56
type input "C:\fakepath\WhatsApp Image [DATE] 11.12.53 AM.jpeg"
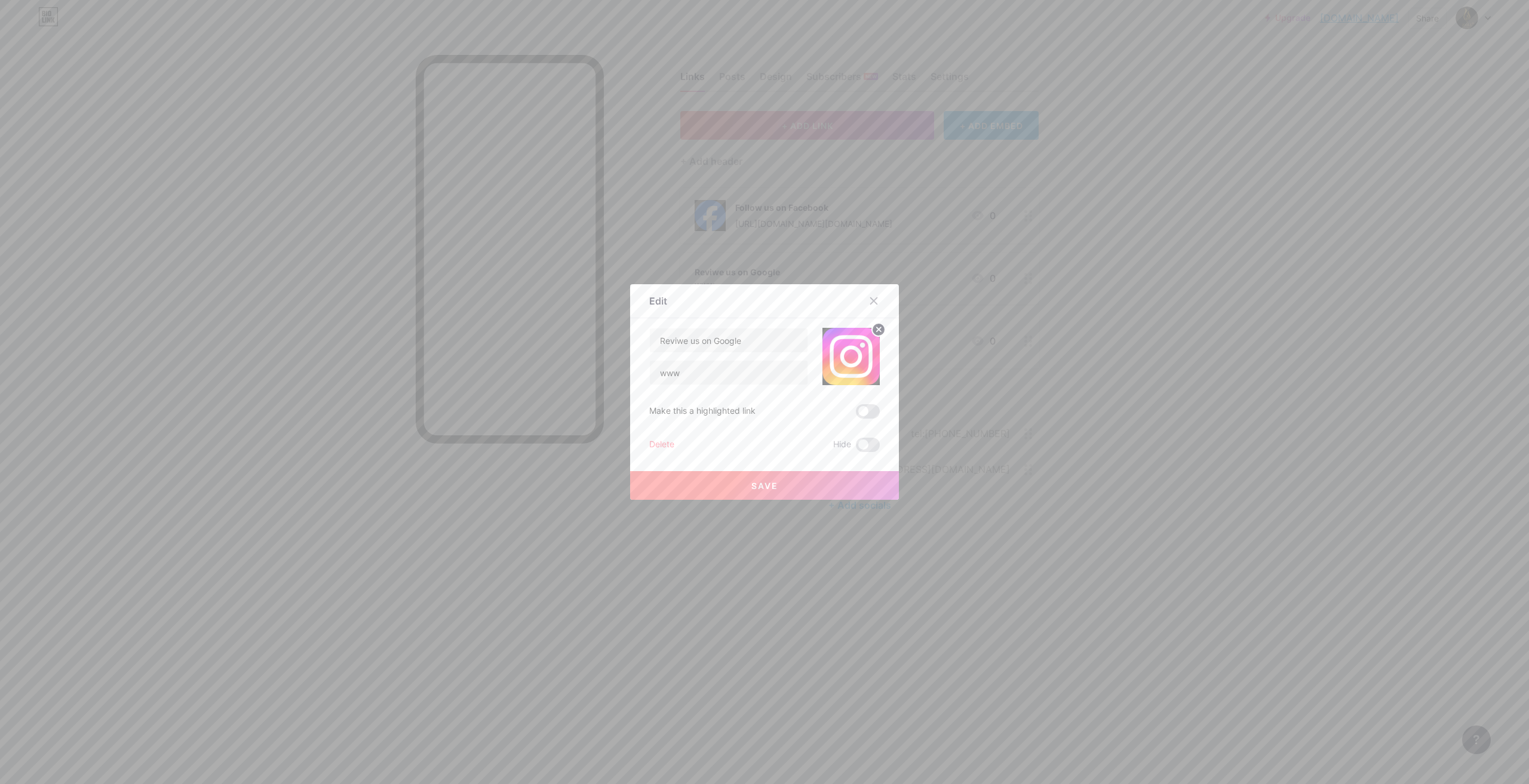
click at [874, 328] on circle at bounding box center [878, 329] width 13 height 13
click at [843, 352] on icon at bounding box center [849, 350] width 12 height 4
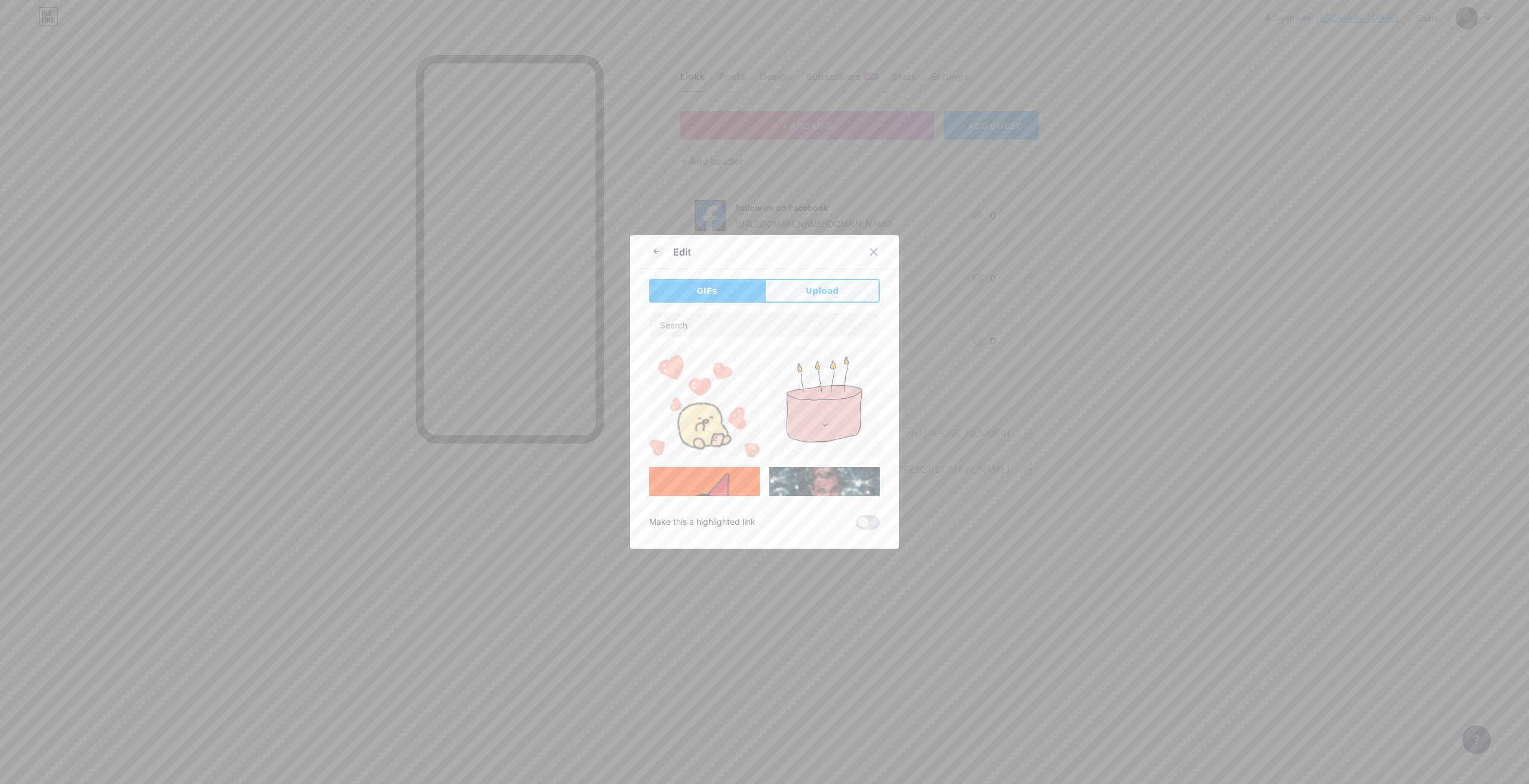
click at [830, 296] on span "Upload" at bounding box center [822, 291] width 33 height 13
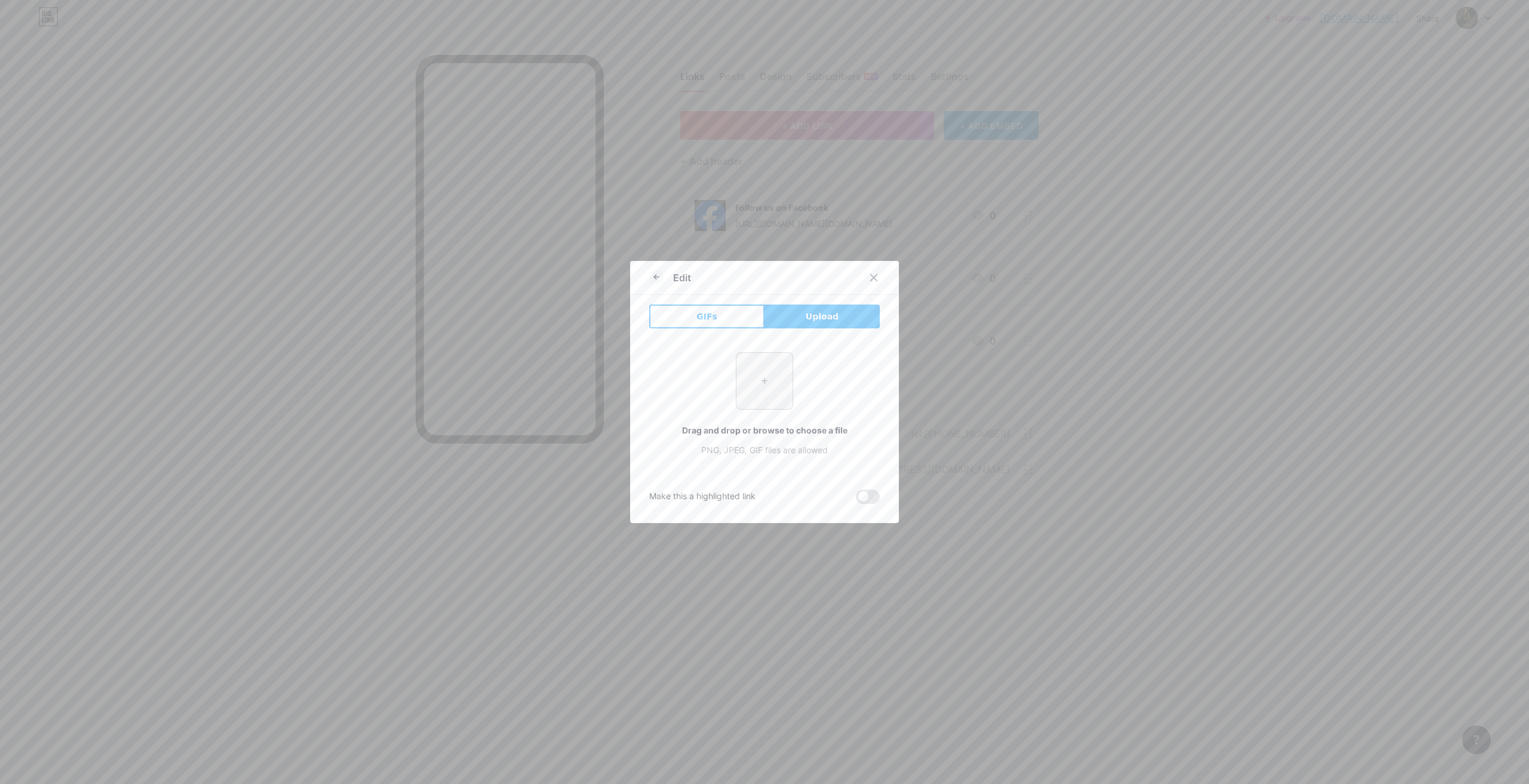
click at [756, 372] on input "file" at bounding box center [764, 381] width 56 height 56
type input "C:\fakepath\WhatsApp Image [DATE] 11.19.46 AM.jpeg"
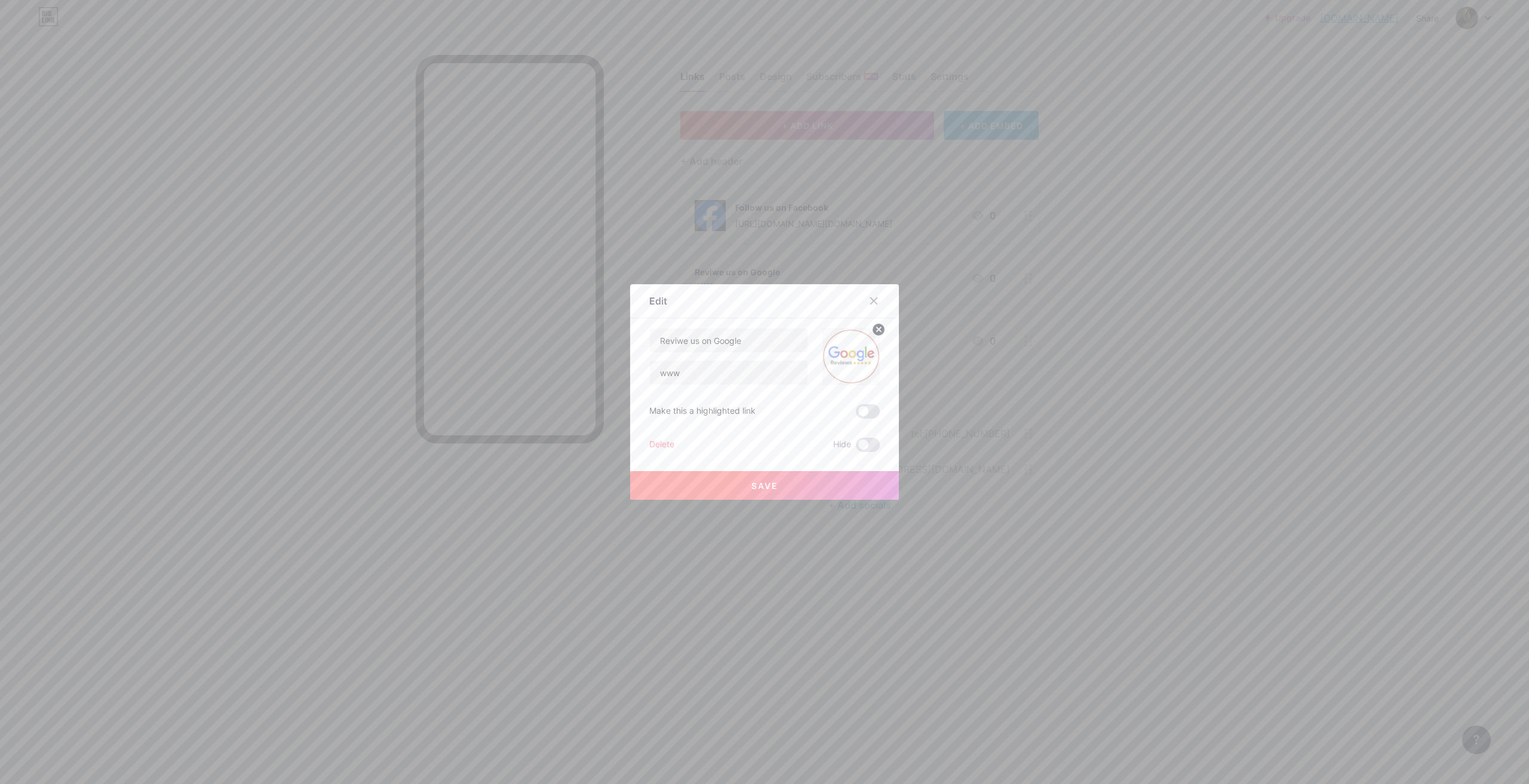
click at [752, 492] on button "Save" at bounding box center [765, 485] width 269 height 29
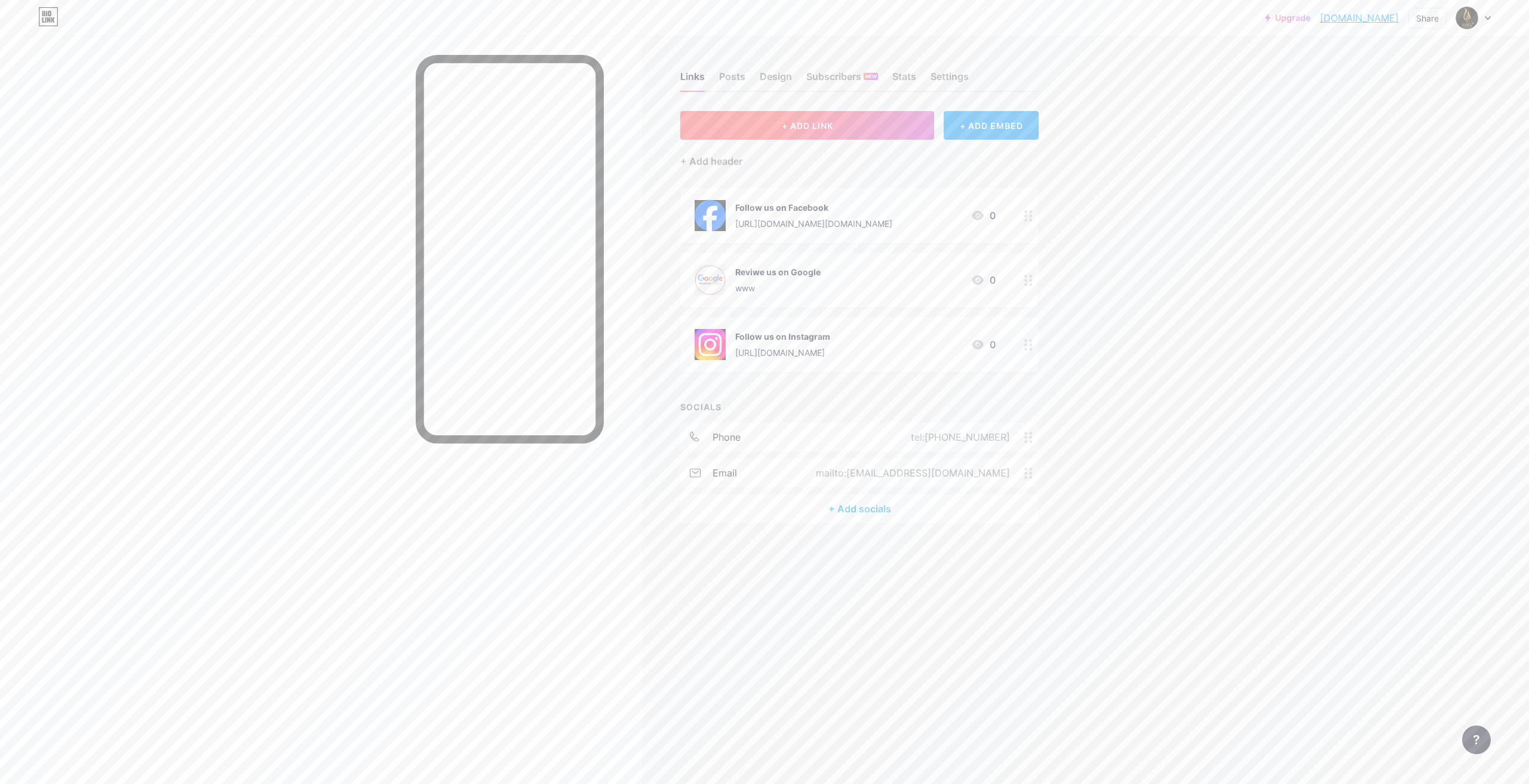
click at [743, 130] on button "+ ADD LINK" at bounding box center [807, 125] width 254 height 29
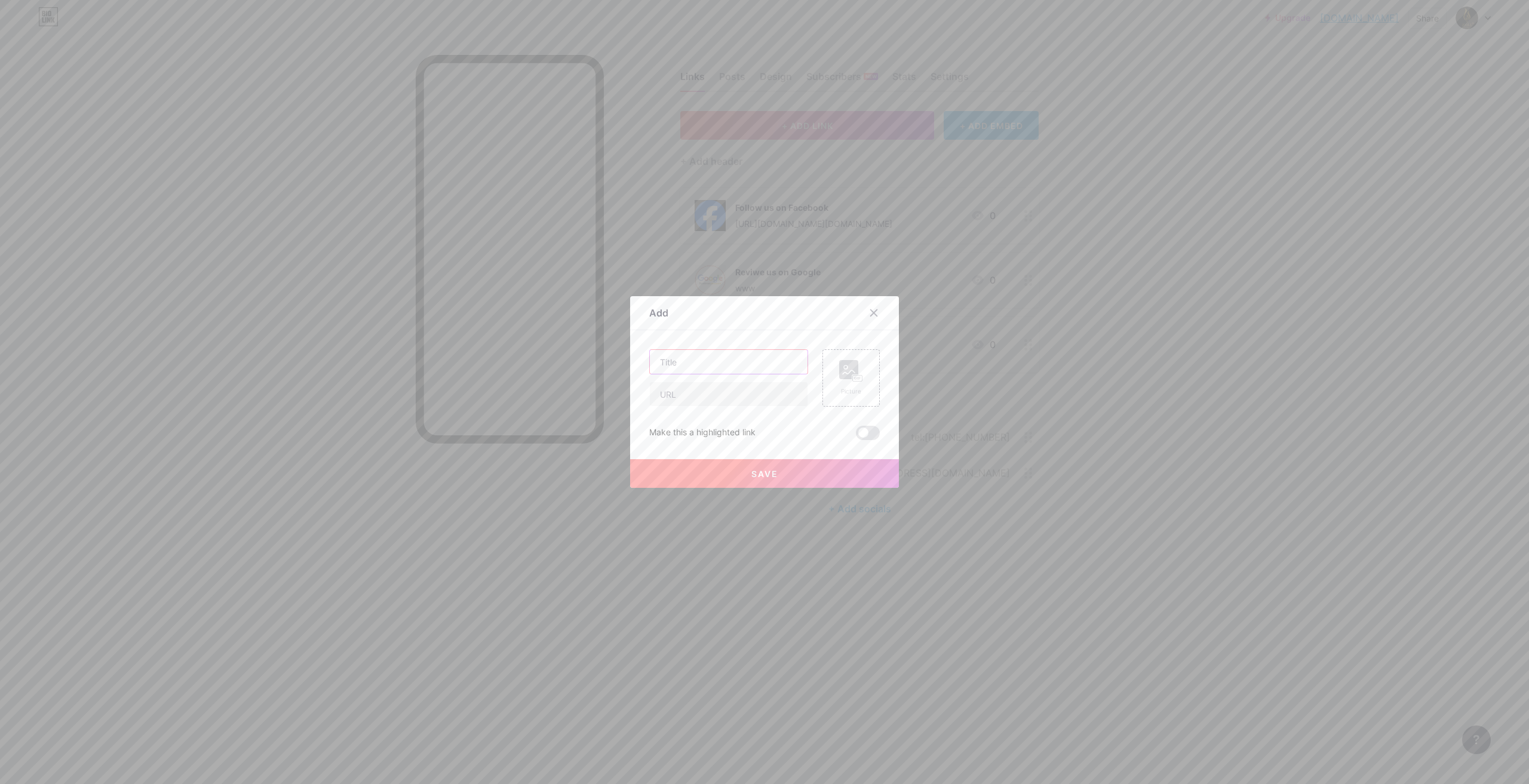
click at [703, 356] on input "text" at bounding box center [729, 362] width 158 height 24
type input "Location"
click at [693, 392] on input "text" at bounding box center [729, 394] width 158 height 24
type input "maps"
click at [860, 374] on div "Picture" at bounding box center [851, 378] width 57 height 57
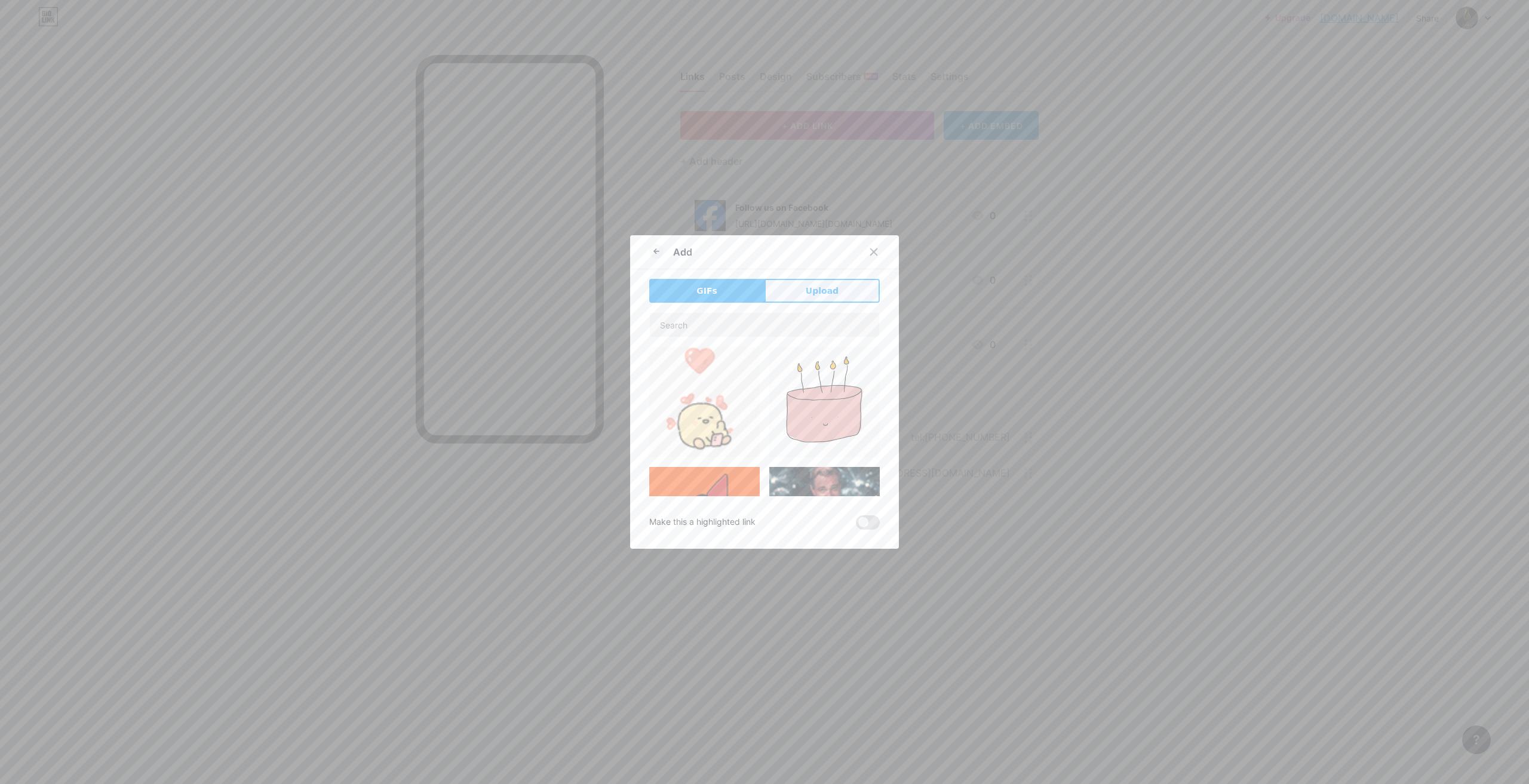
click at [833, 291] on button "Upload" at bounding box center [822, 291] width 115 height 24
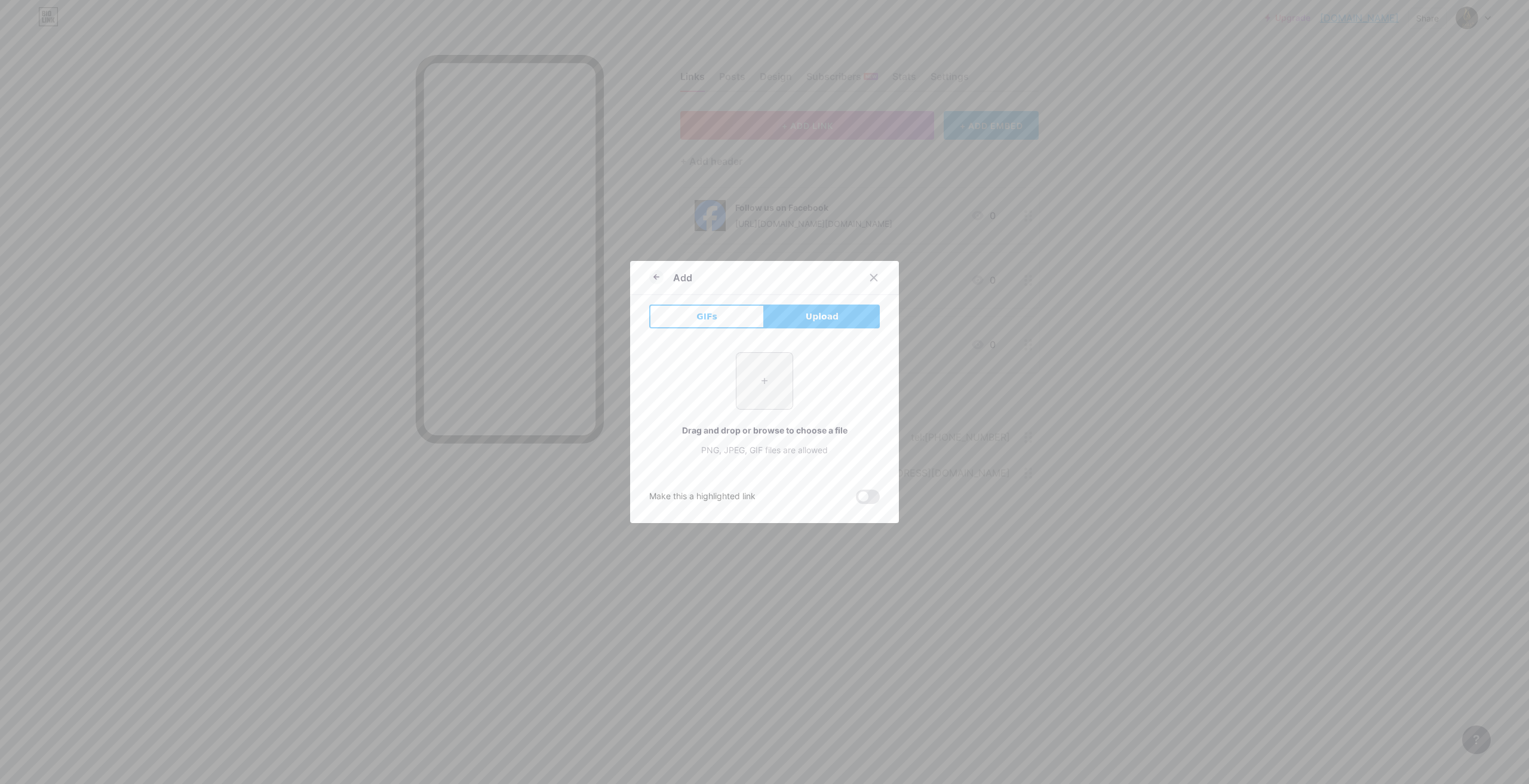
click at [778, 375] on input "file" at bounding box center [764, 381] width 56 height 56
type input "C:\fakepath\WhatsApp Image [DATE] 11.16.28 AM.jpeg"
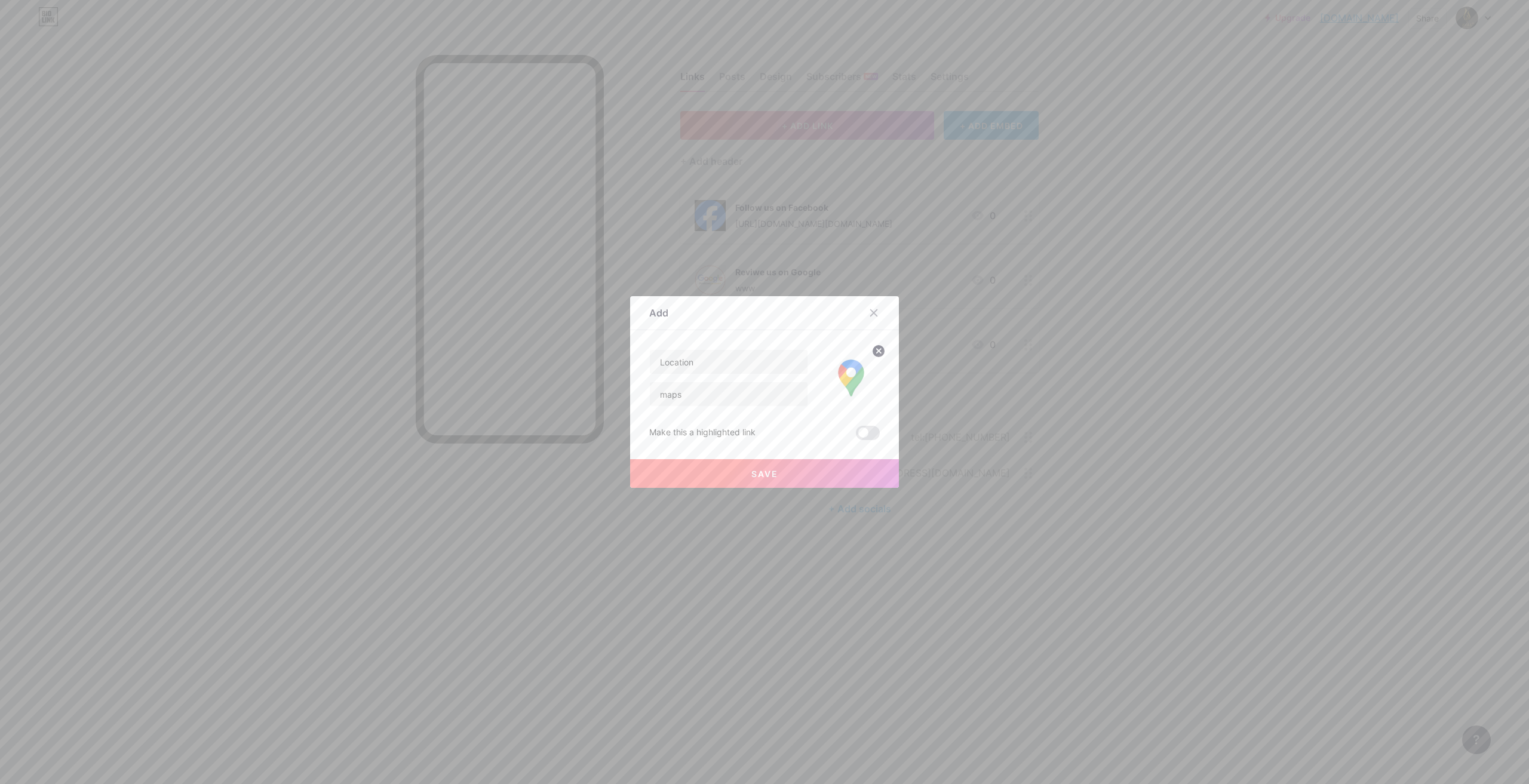
click at [791, 478] on button "Save" at bounding box center [765, 473] width 269 height 29
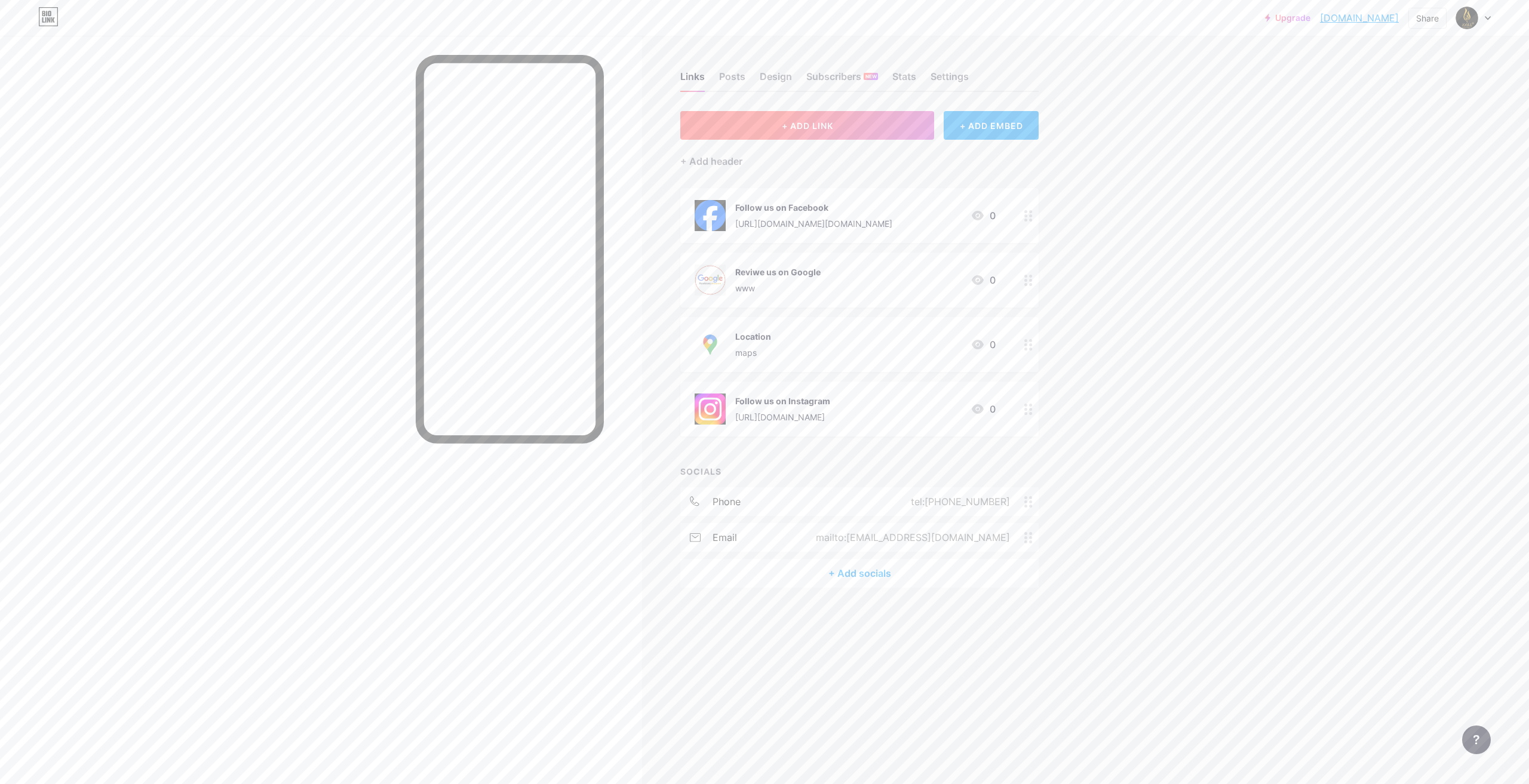
click at [826, 133] on button "+ ADD LINK" at bounding box center [807, 125] width 254 height 29
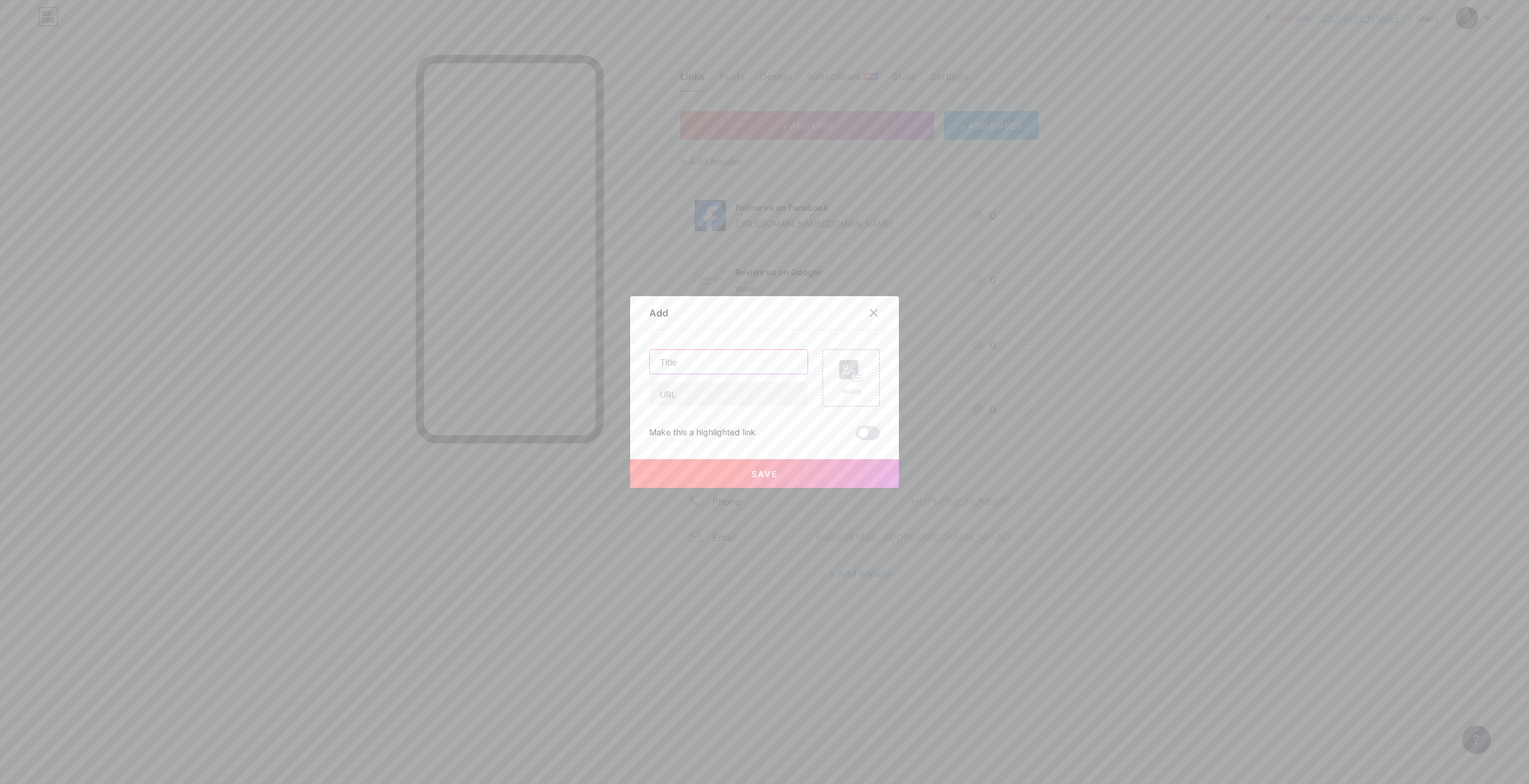
click at [682, 364] on input "text" at bounding box center [729, 362] width 158 height 24
type input "WhatsApp"
click at [833, 385] on div "Picture" at bounding box center [851, 378] width 57 height 57
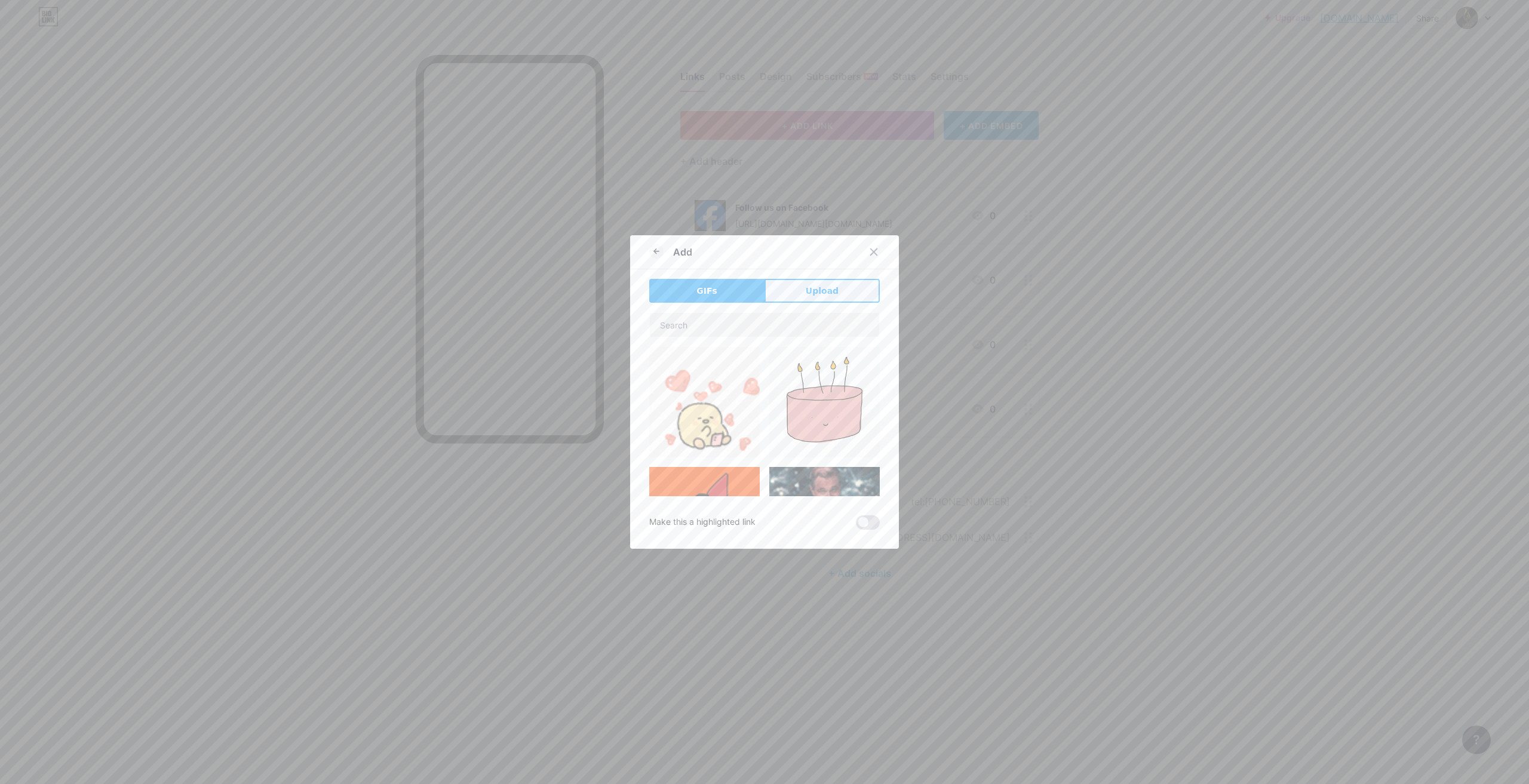
click at [821, 293] on span "Upload" at bounding box center [822, 291] width 33 height 13
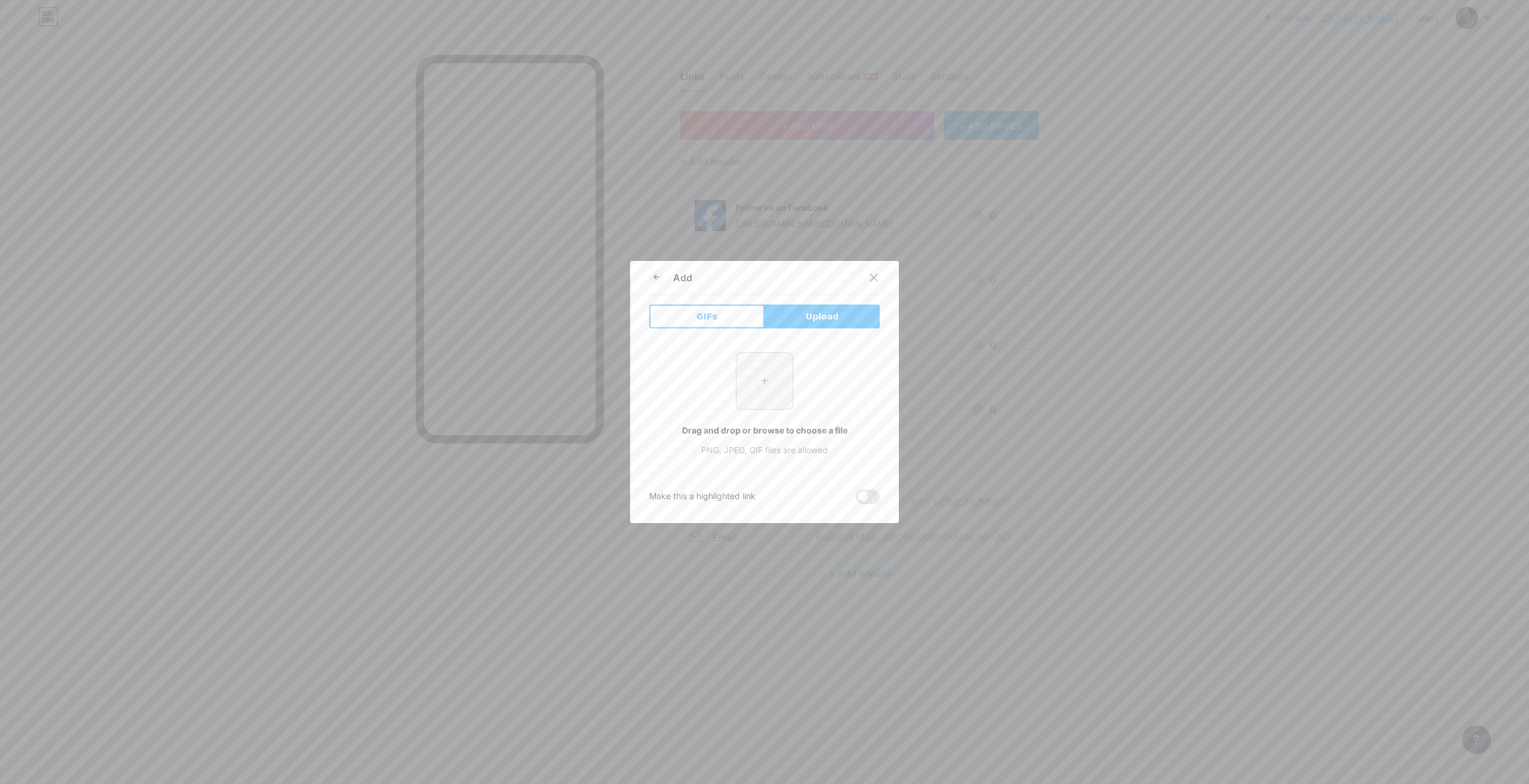
click at [766, 384] on input "file" at bounding box center [764, 381] width 56 height 56
type input "C:\fakepath\WhatsApp Image [DATE] 11.13.16 AM.jpeg"
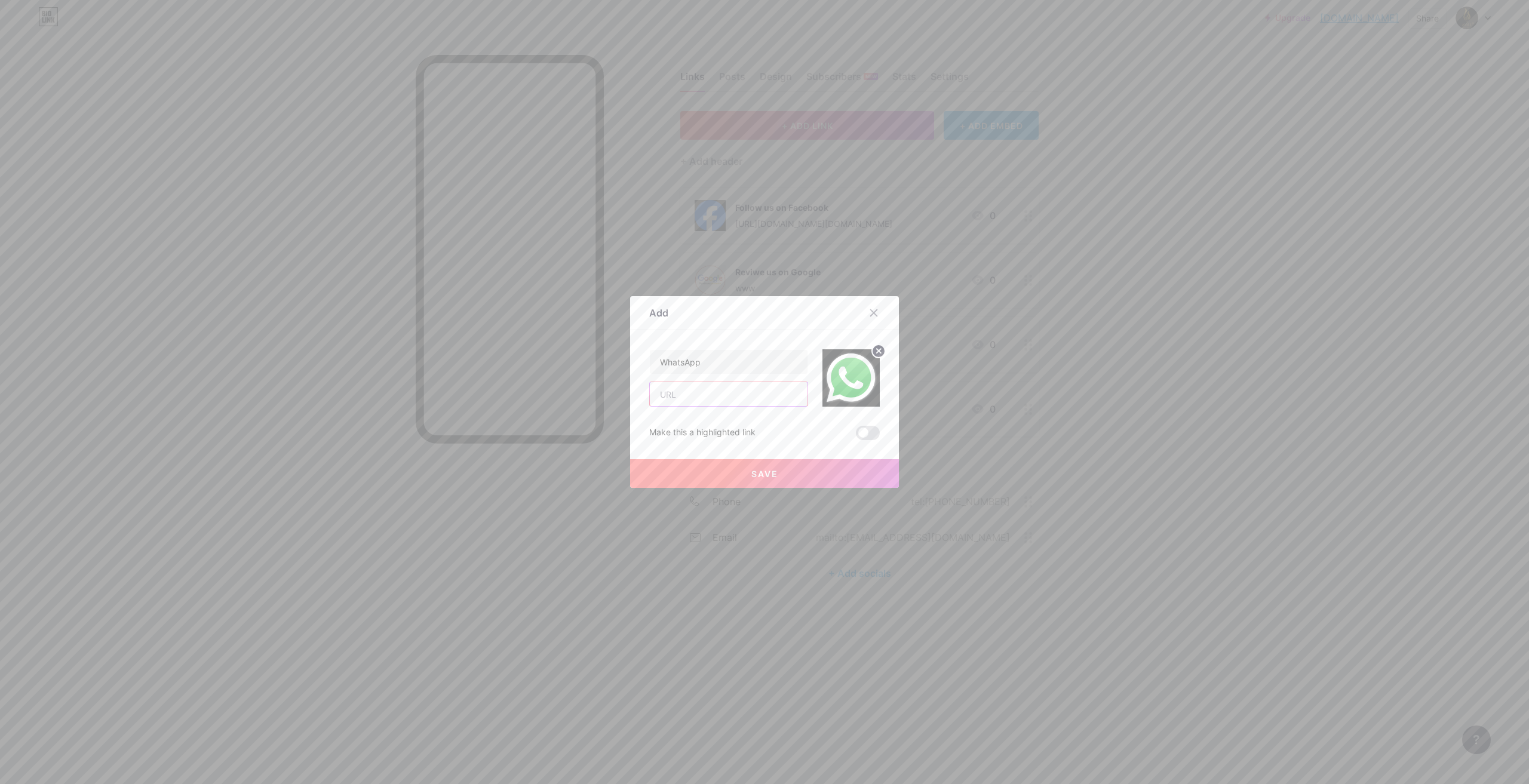
click at [696, 394] on input "text" at bounding box center [729, 394] width 158 height 24
type input "[URL][DOMAIN_NAME][PHONE_NUMBER]"
click at [797, 472] on button "Save" at bounding box center [765, 473] width 269 height 29
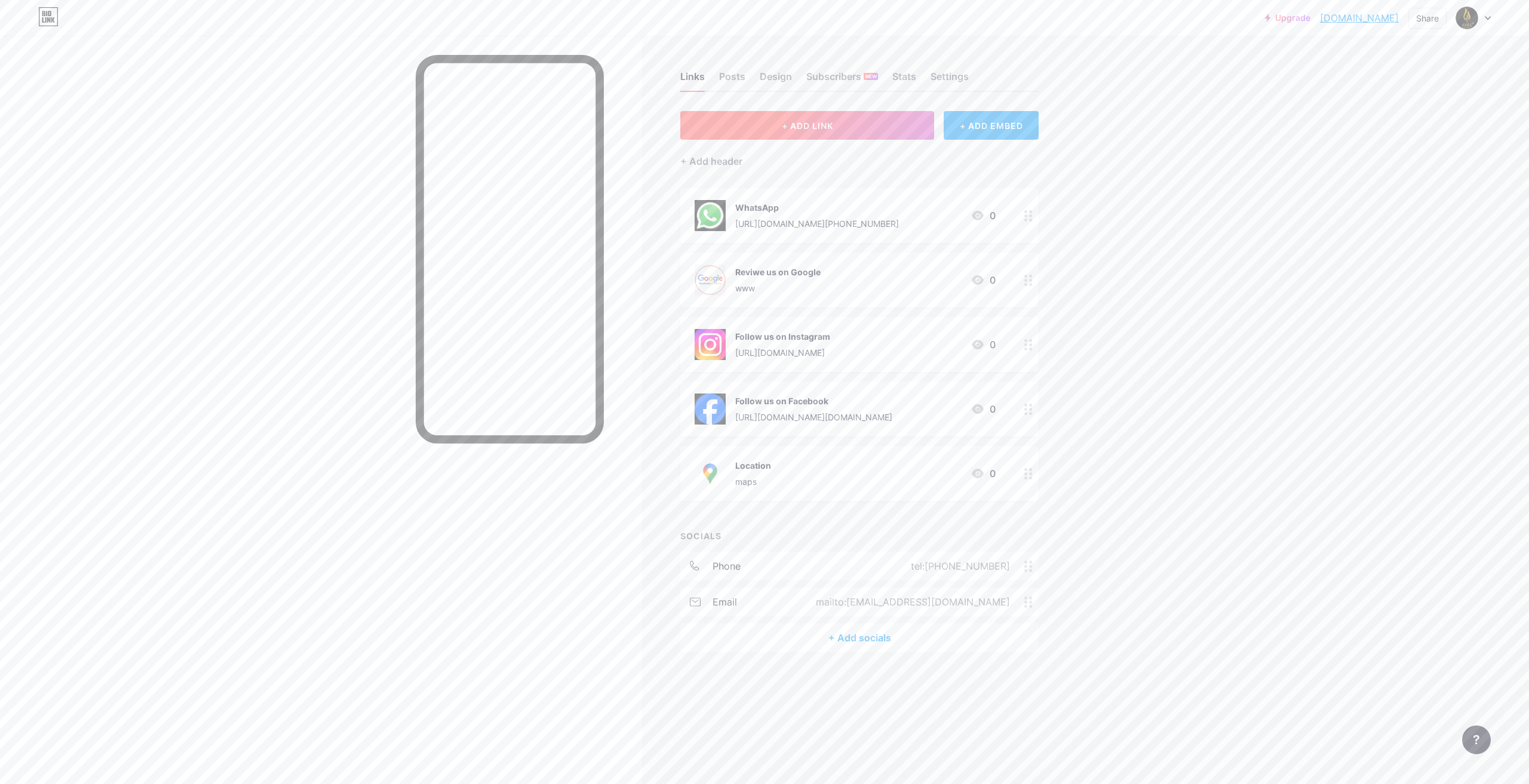
click at [843, 124] on button "+ ADD LINK" at bounding box center [807, 125] width 254 height 29
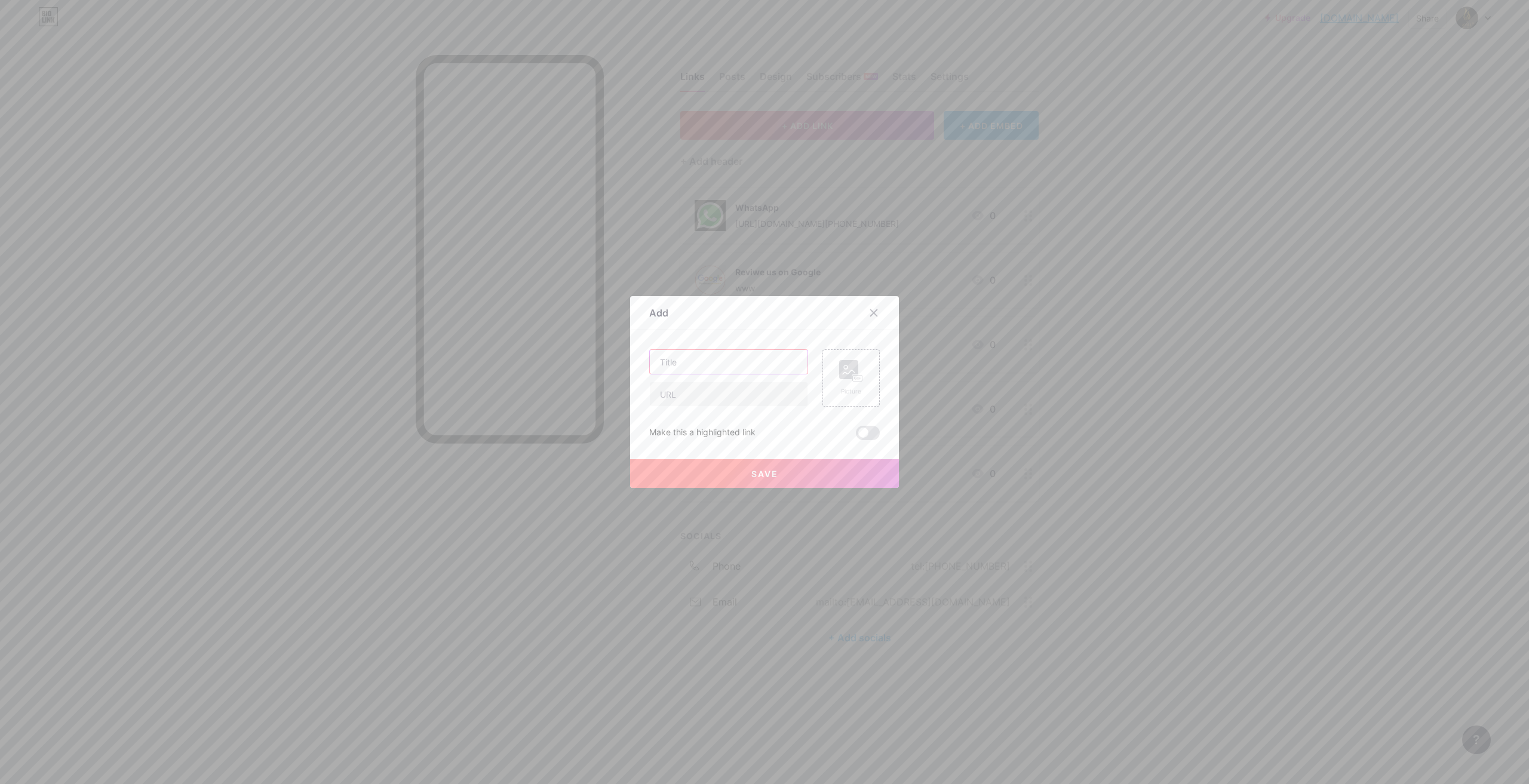
click at [677, 361] on input "text" at bounding box center [729, 362] width 158 height 24
type input "Website"
click at [680, 392] on input "text" at bounding box center [729, 394] width 158 height 24
type input "[DOMAIN_NAME]"
click at [842, 381] on icon at bounding box center [851, 371] width 24 height 22
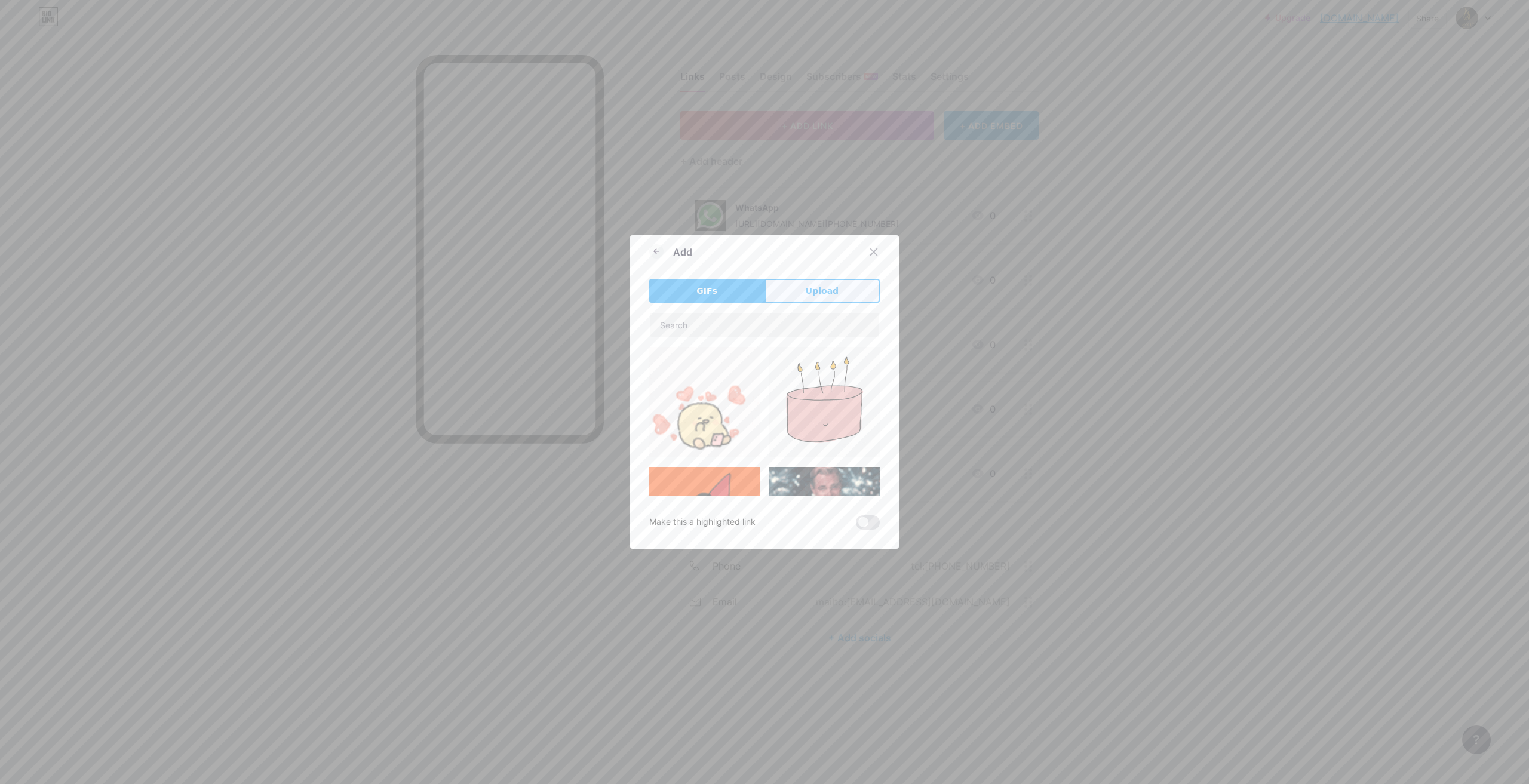
click at [812, 290] on span "Upload" at bounding box center [822, 291] width 33 height 13
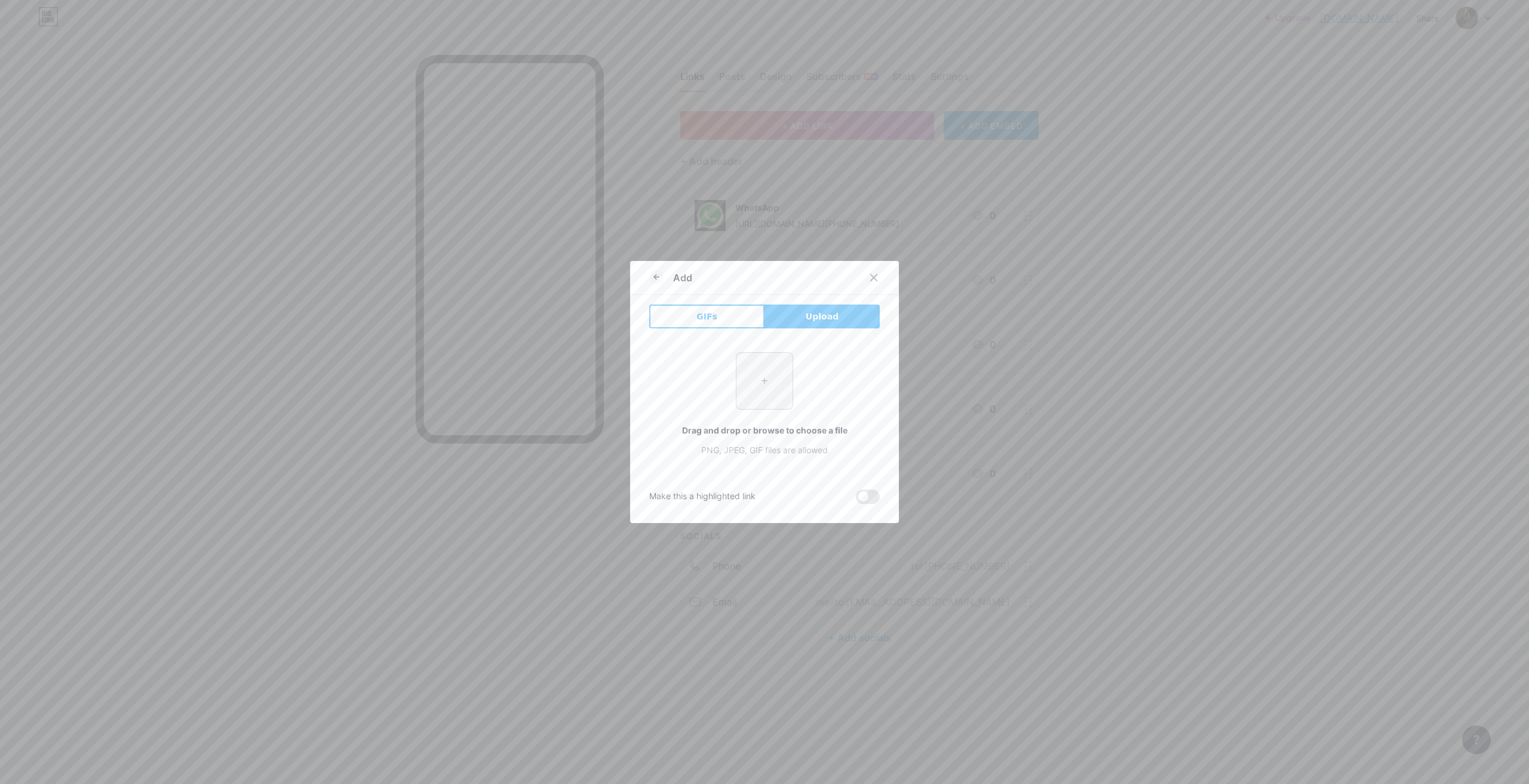
click at [764, 389] on input "file" at bounding box center [764, 381] width 56 height 56
type input "C:\fakepath\WhatsApp Image [DATE] 11.07.42 AM.jpeg"
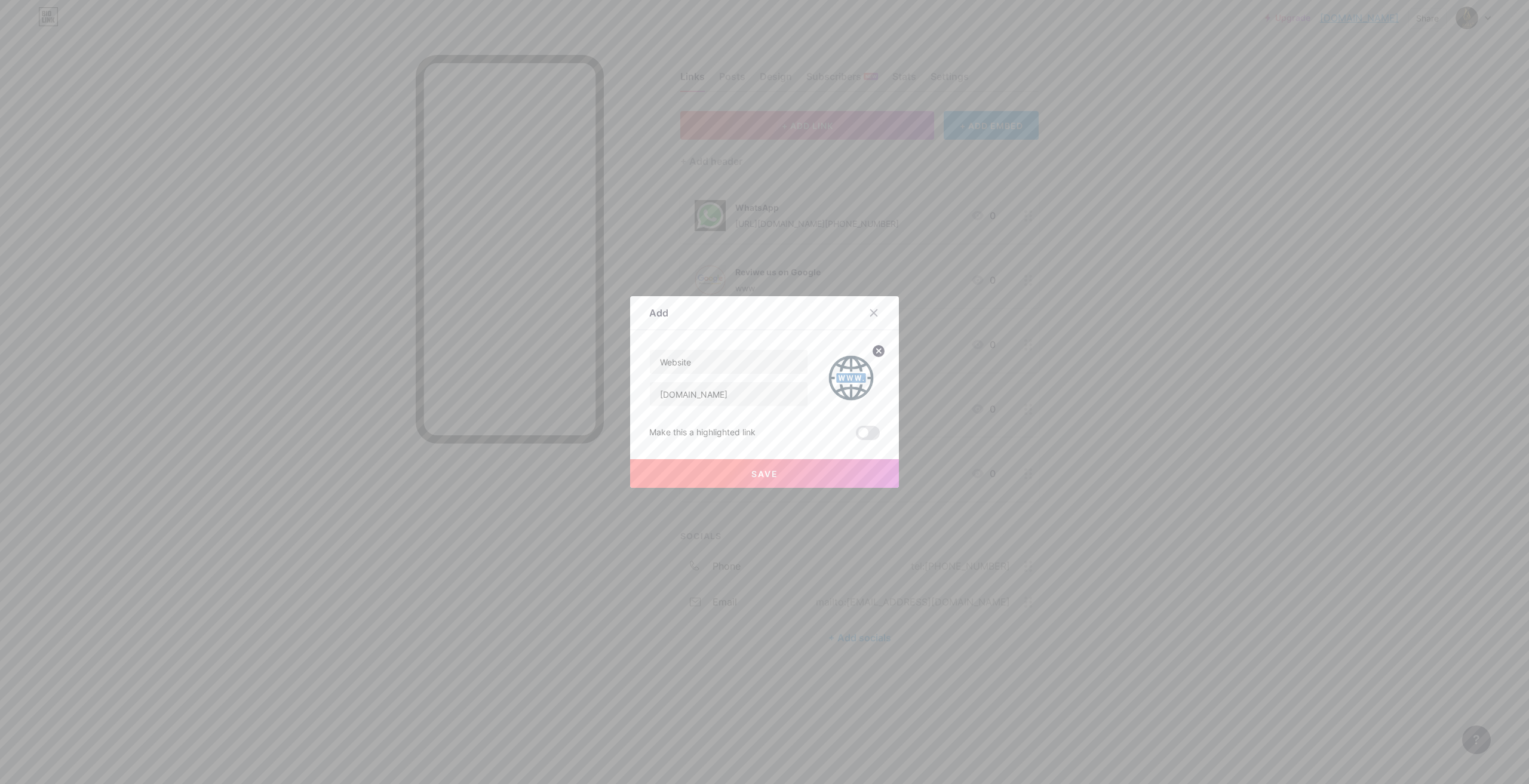
click at [814, 468] on button "Save" at bounding box center [765, 473] width 269 height 29
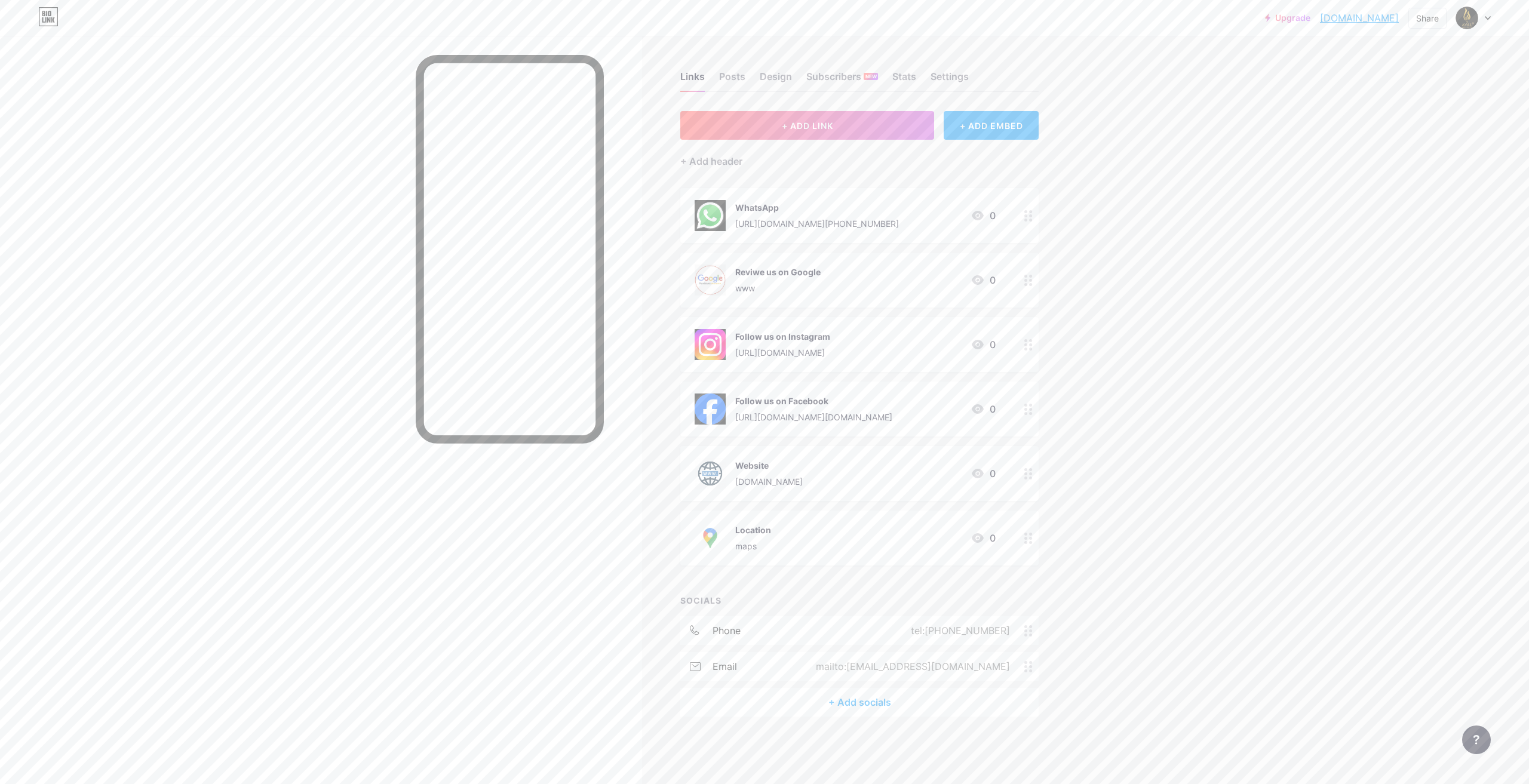
click at [784, 287] on div "www" at bounding box center [778, 288] width 86 height 13
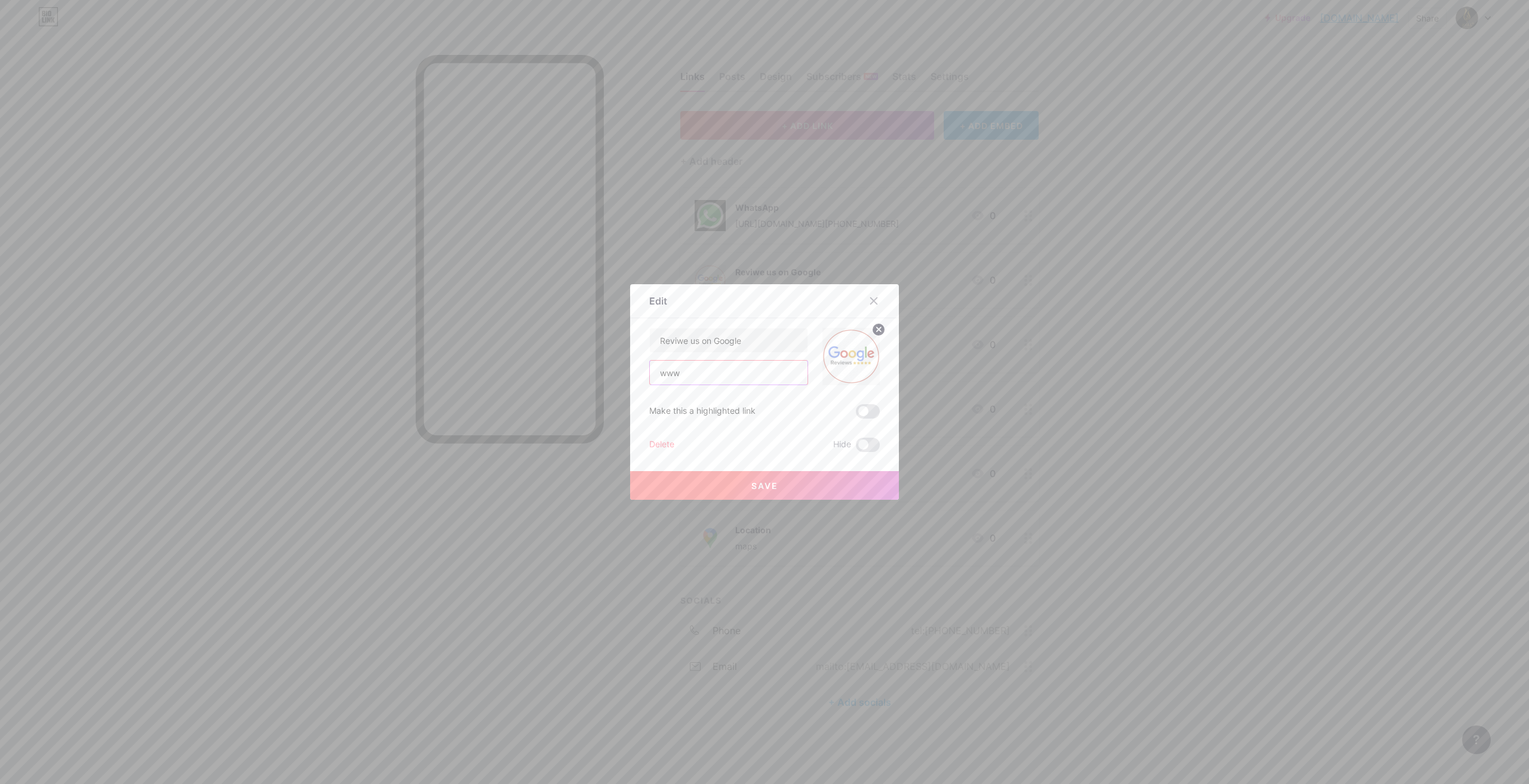
click at [687, 373] on input "www" at bounding box center [729, 373] width 158 height 24
type input "w"
paste input "[URL][DOMAIN_NAME]"
click at [667, 373] on input "[URL][DOMAIN_NAME]" at bounding box center [729, 373] width 158 height 24
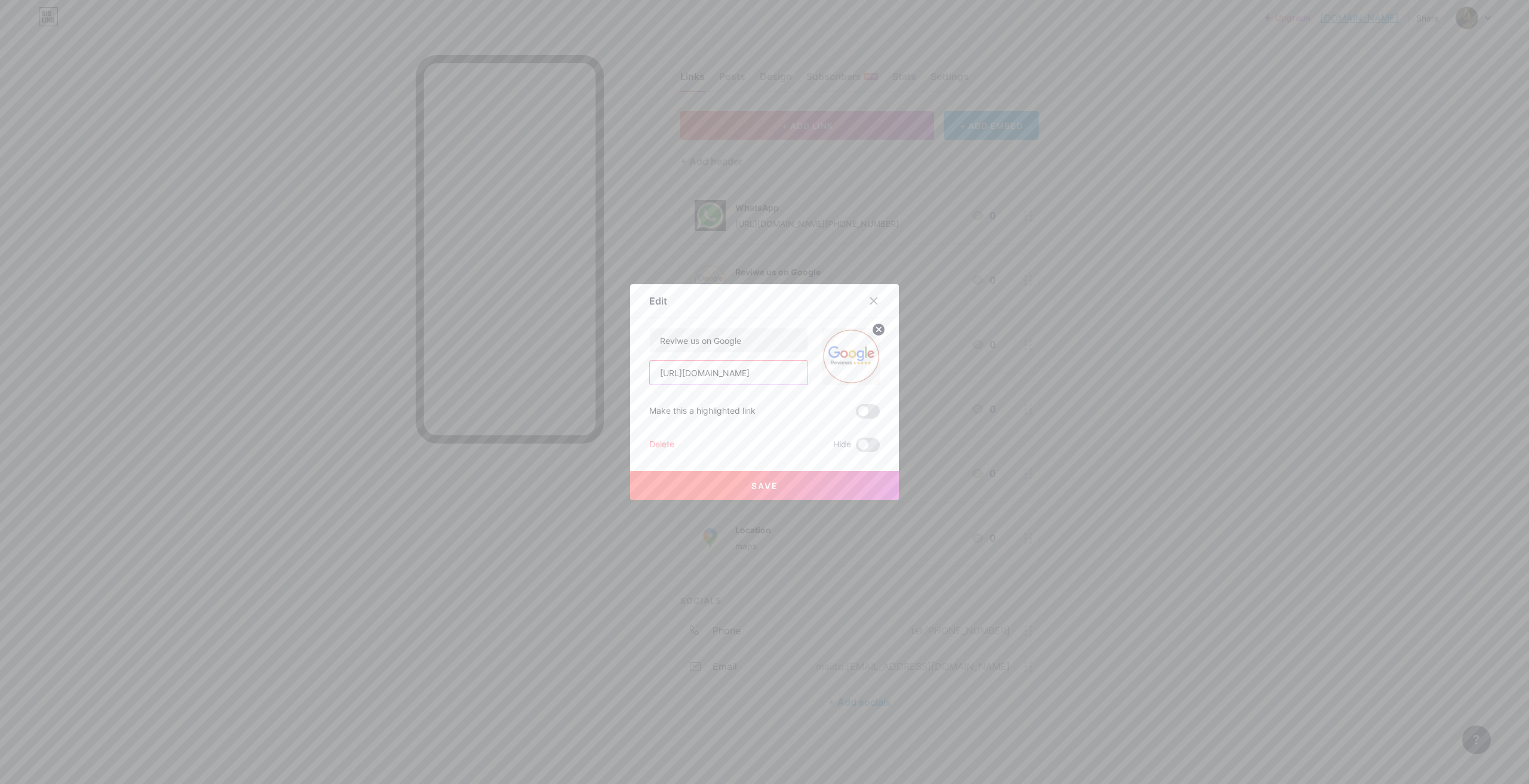
scroll to position [0, 0]
type input "[URL][DOMAIN_NAME]"
click at [795, 482] on button "Save" at bounding box center [765, 485] width 269 height 29
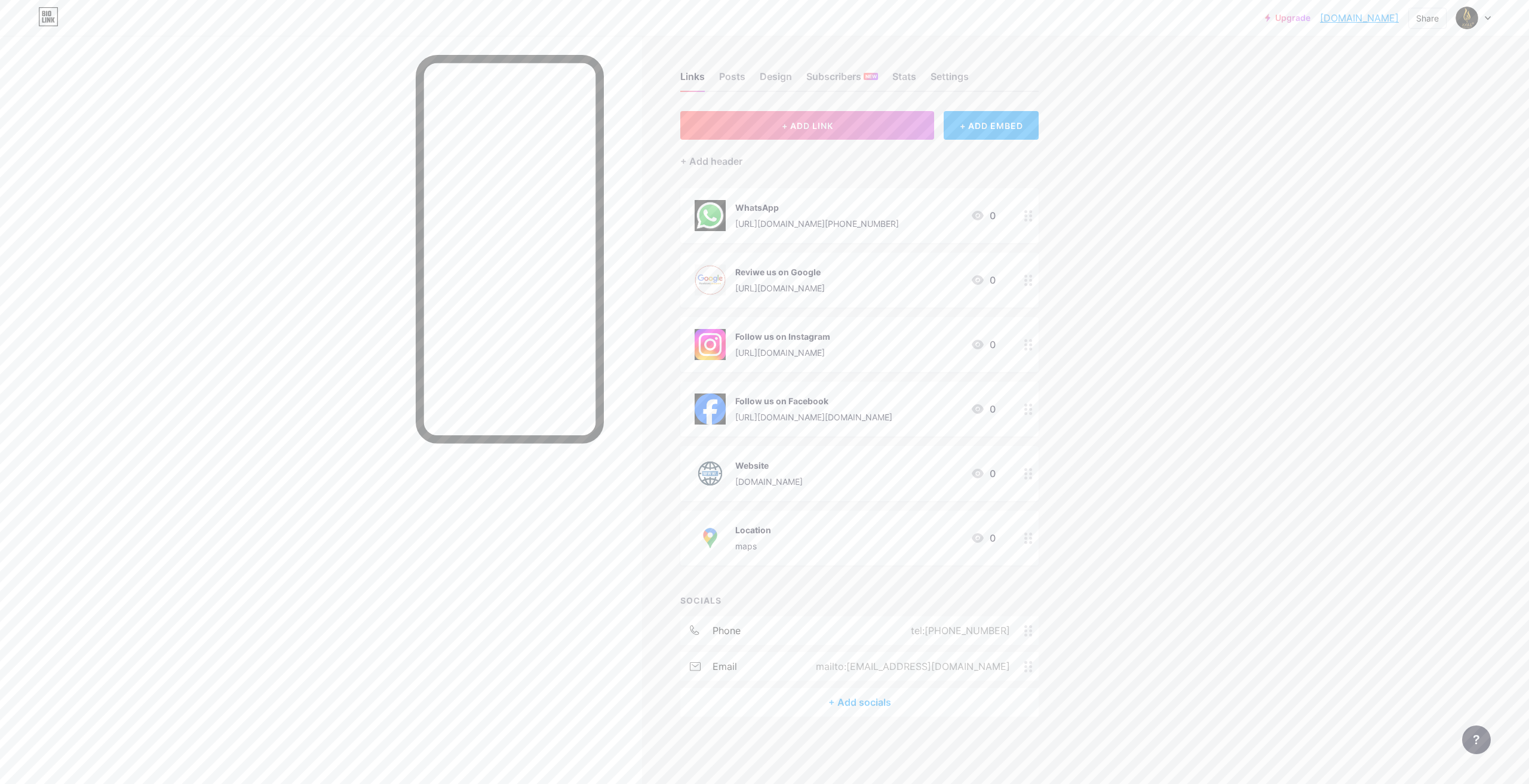
click at [778, 537] on div "Location maps 0" at bounding box center [845, 537] width 301 height 31
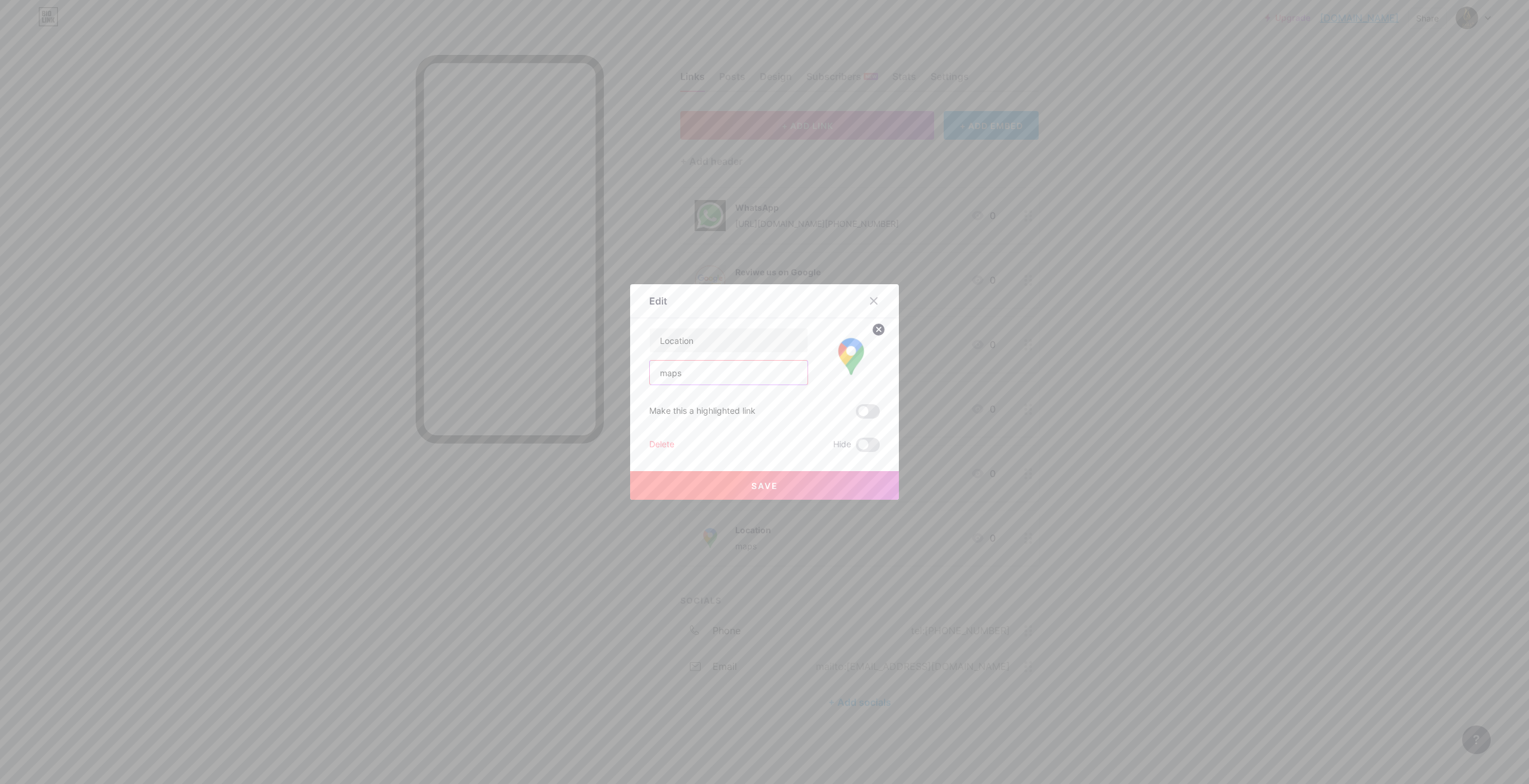
drag, startPoint x: 705, startPoint y: 372, endPoint x: 611, endPoint y: 396, distance: 97.0
click at [611, 396] on div "Edit Content YouTube Play YouTube video without leaving your page. ADD Vimeo Pl…" at bounding box center [764, 392] width 1529 height 784
paste input "[URL][DOMAIN_NAME]"
type input "[URL][DOMAIN_NAME]"
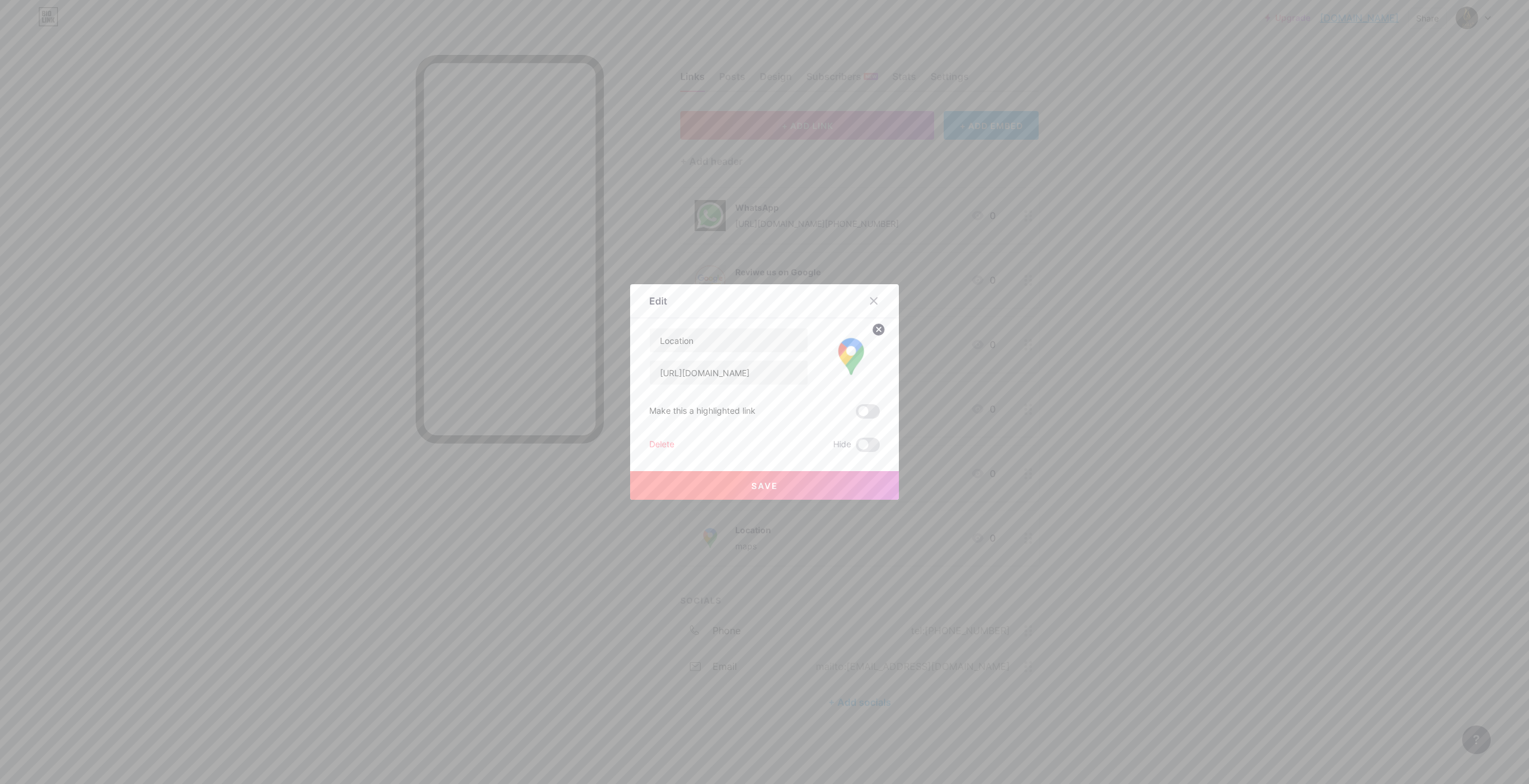
click at [742, 490] on button "Save" at bounding box center [765, 485] width 269 height 29
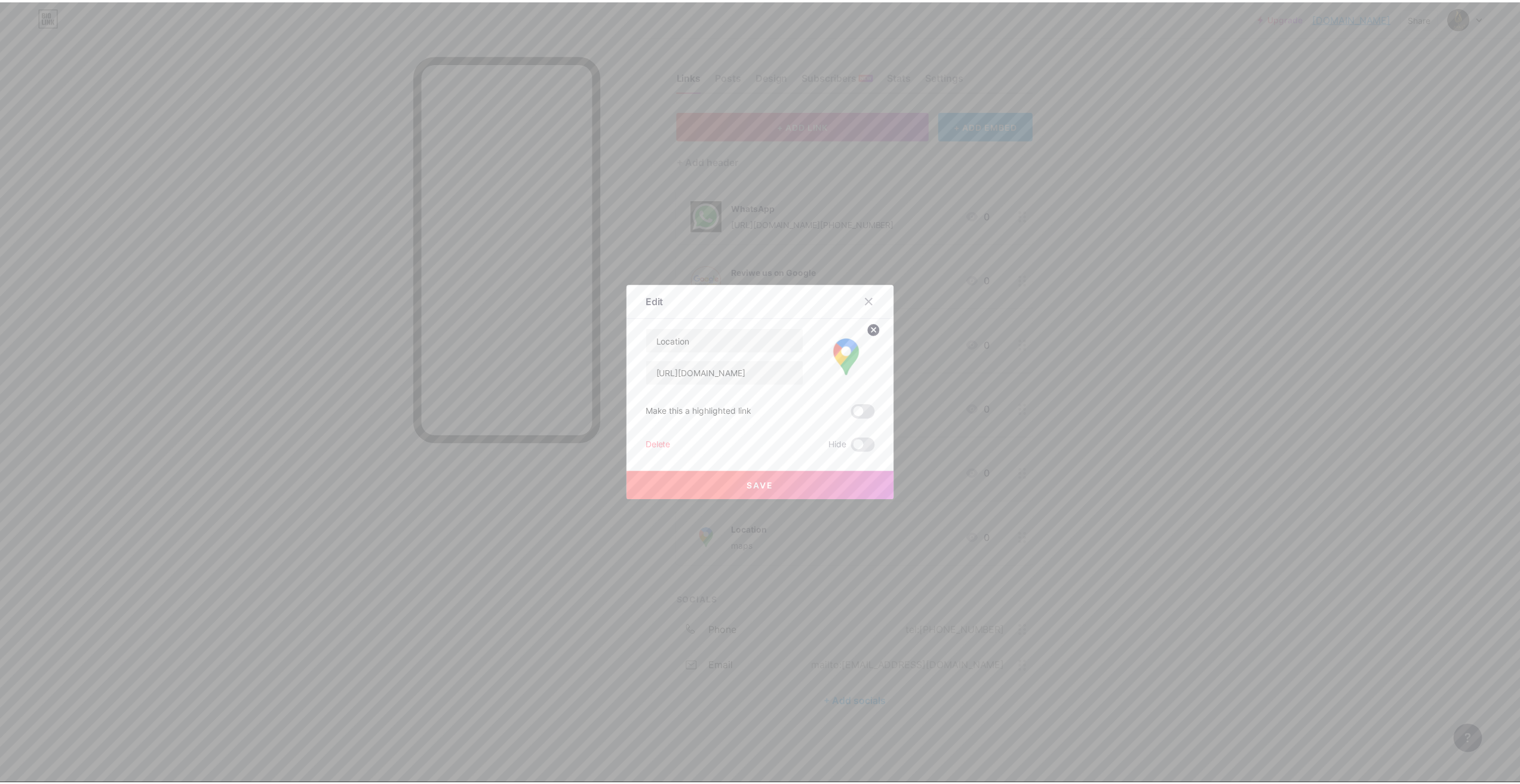
scroll to position [0, 0]
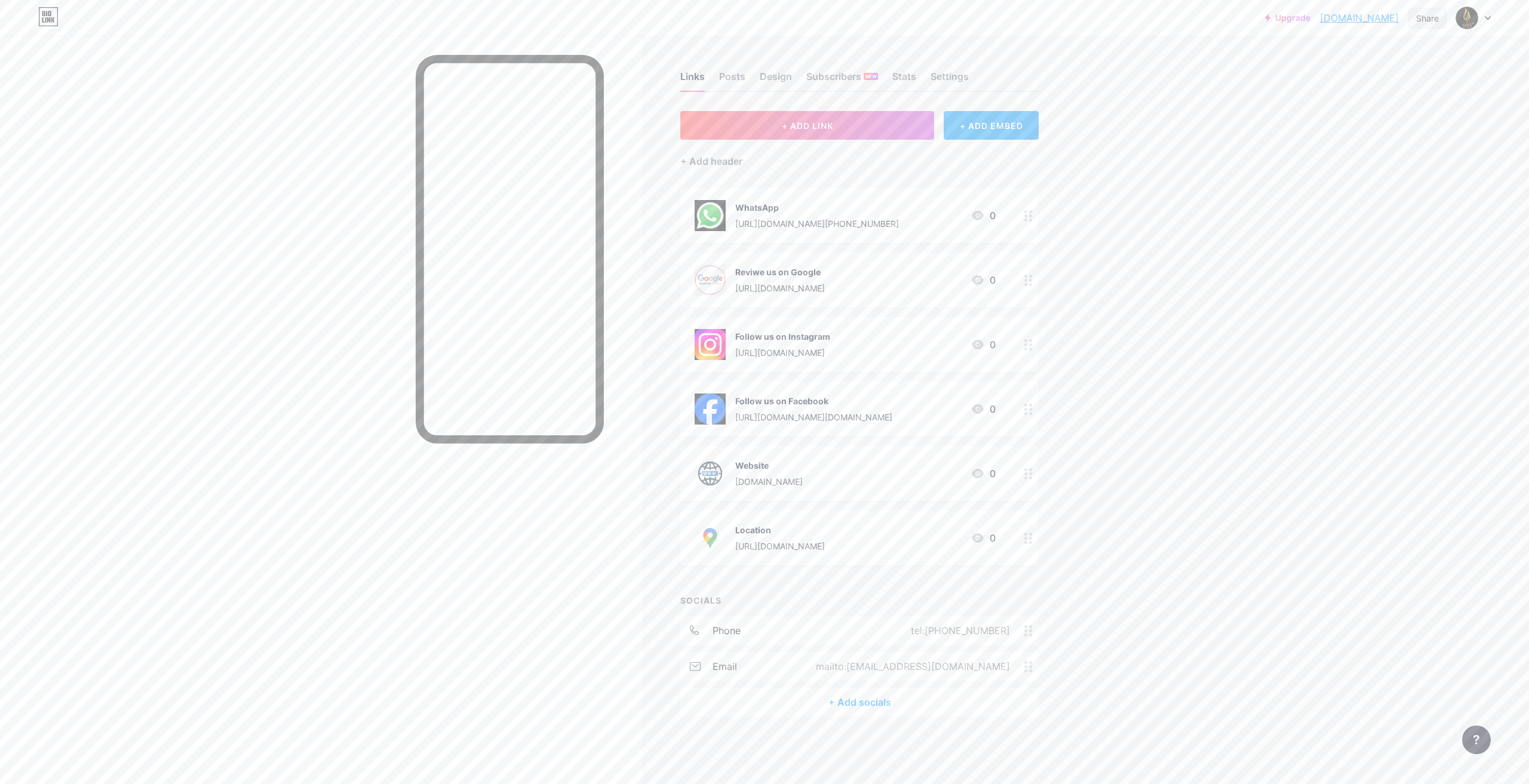
click at [1421, 19] on div "Share" at bounding box center [1428, 18] width 23 height 13
click at [1348, 65] on div "Copy link" at bounding box center [1357, 61] width 178 height 29
click at [772, 77] on div "Design" at bounding box center [776, 80] width 32 height 22
